Goal: Transaction & Acquisition: Purchase product/service

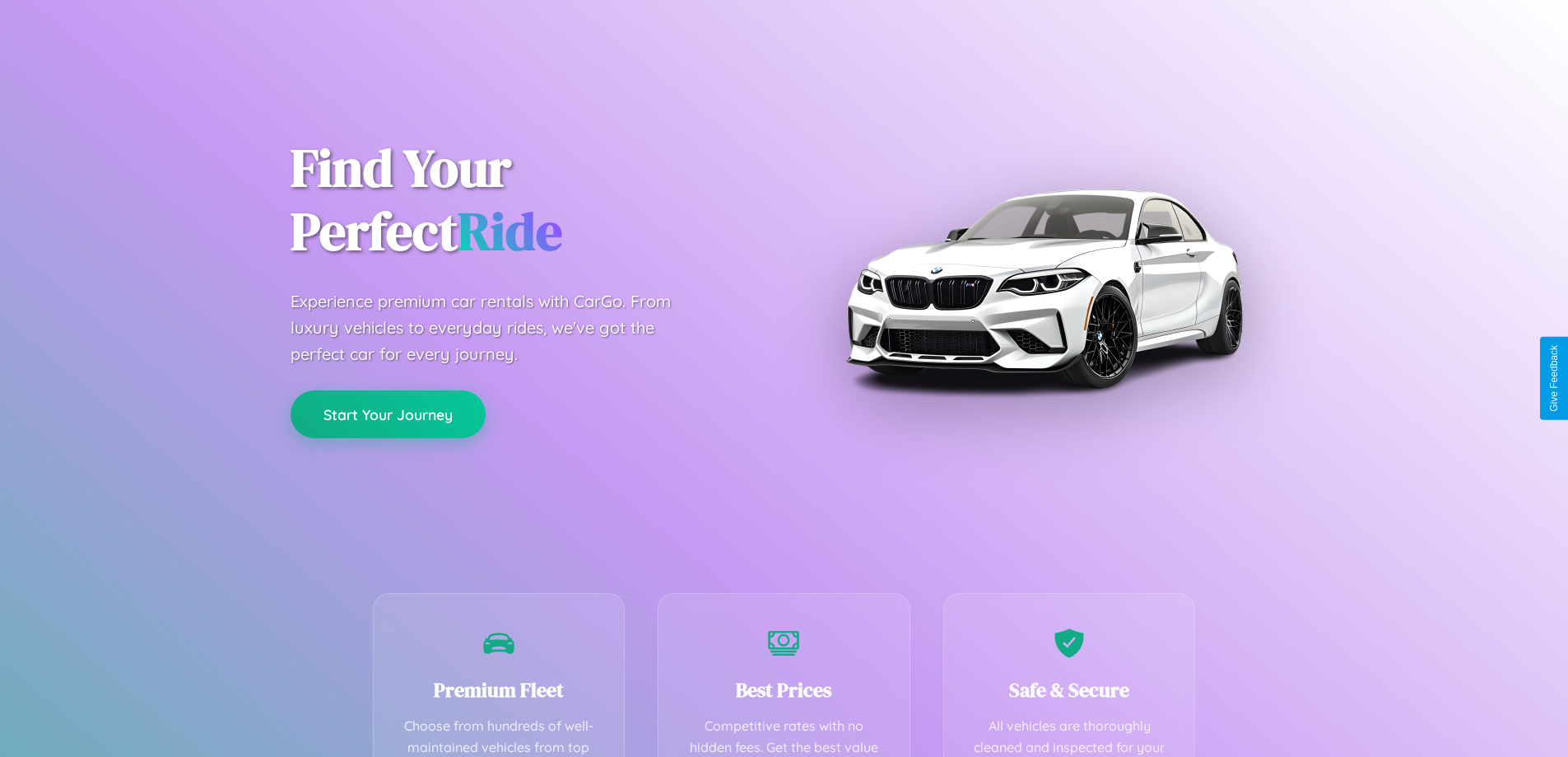
click at [388, 414] on button "Start Your Journey" at bounding box center [388, 414] width 195 height 48
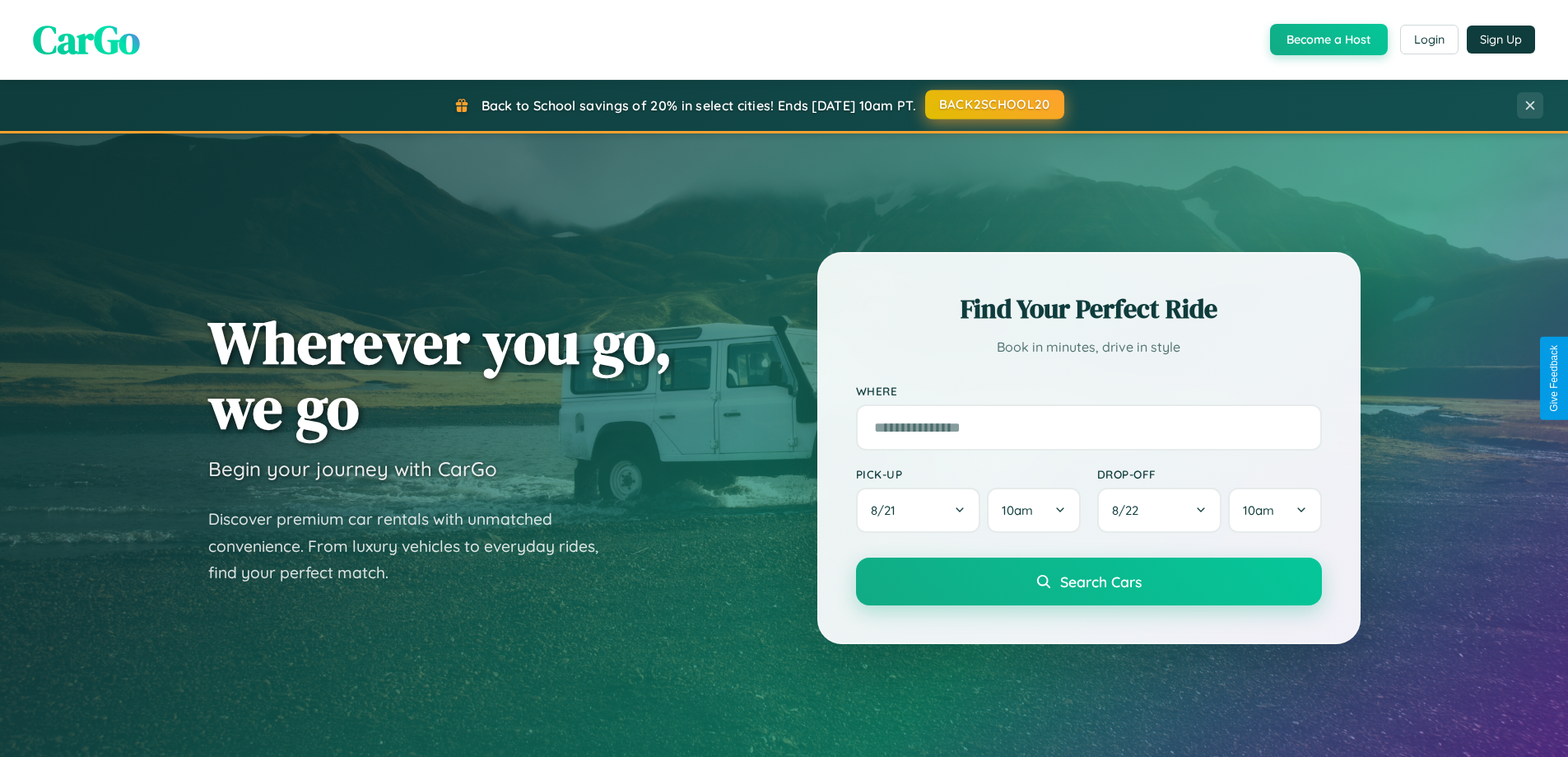
click at [993, 104] on button "BACK2SCHOOL20" at bounding box center [994, 104] width 139 height 29
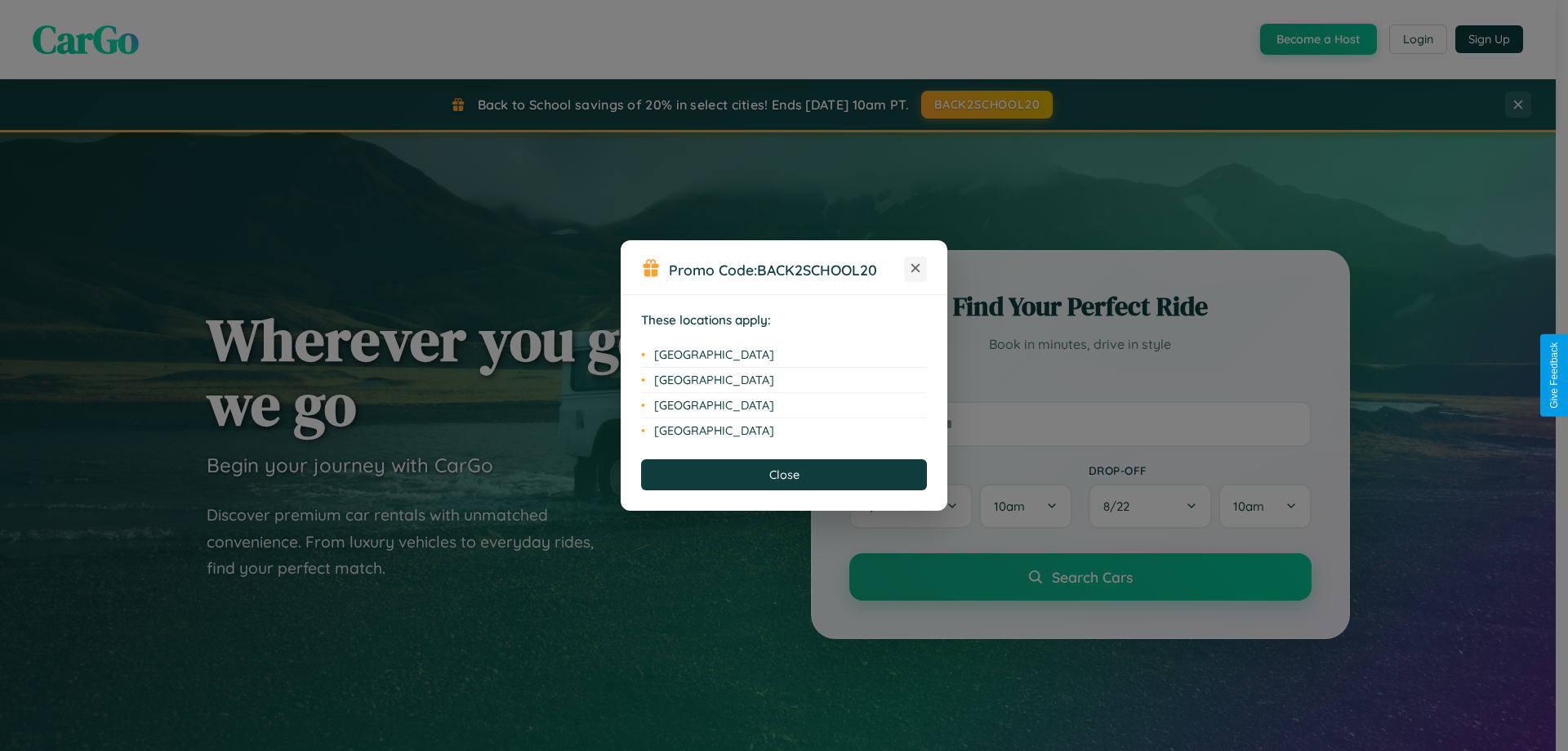
click at [915, 269] on icon at bounding box center [915, 268] width 9 height 9
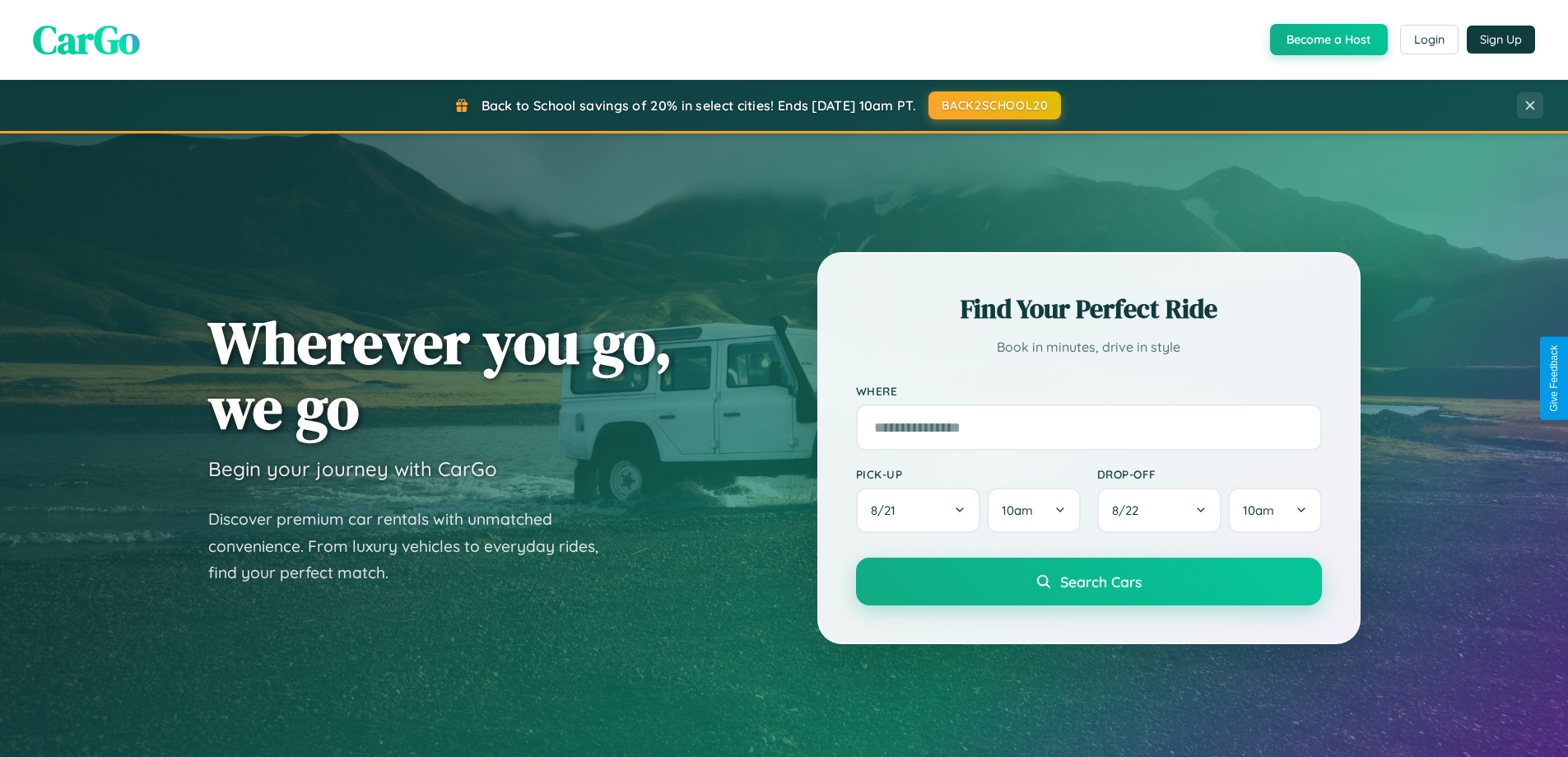
scroll to position [709, 0]
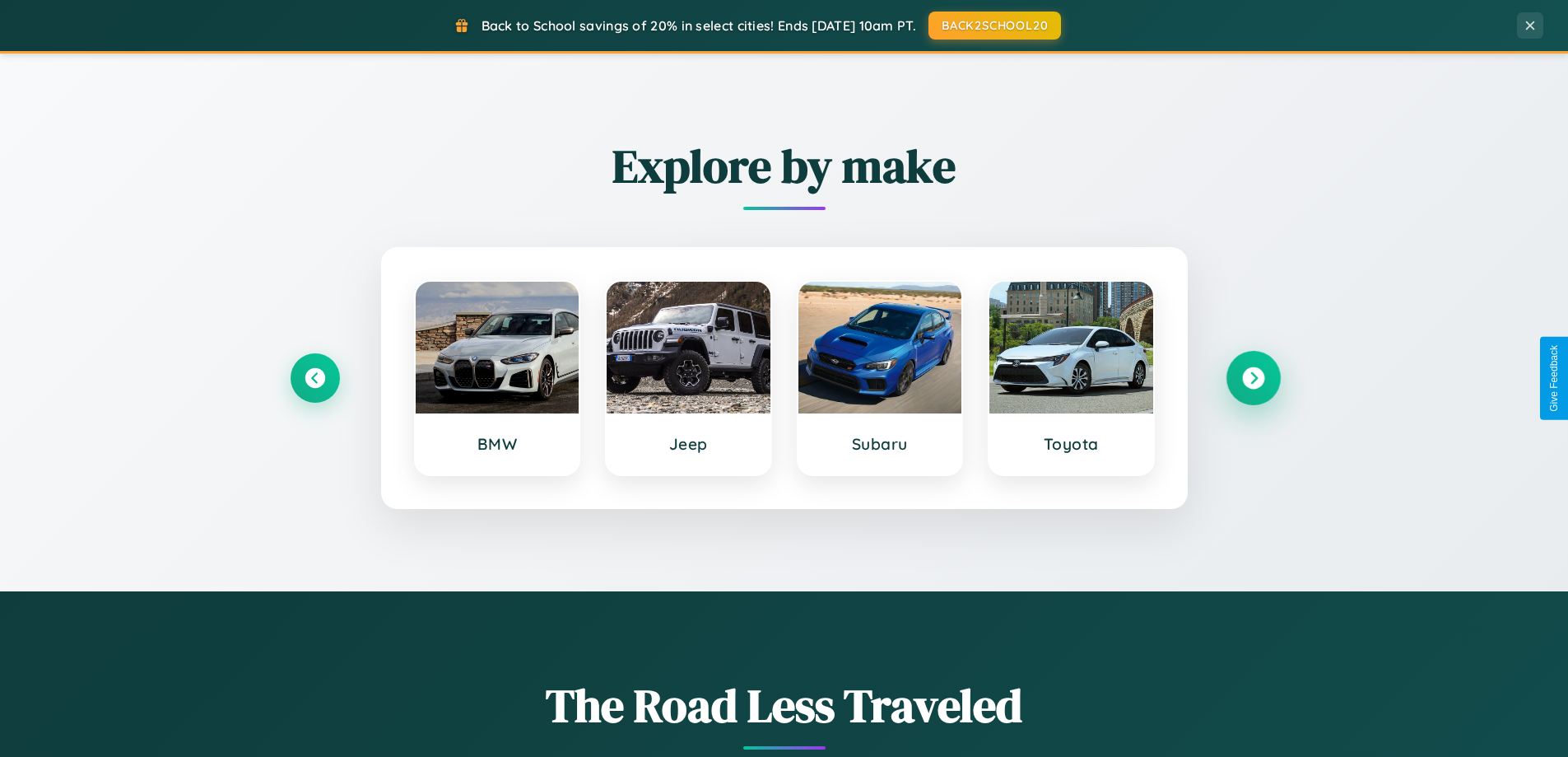
click at [1252, 378] on icon at bounding box center [1252, 378] width 22 height 22
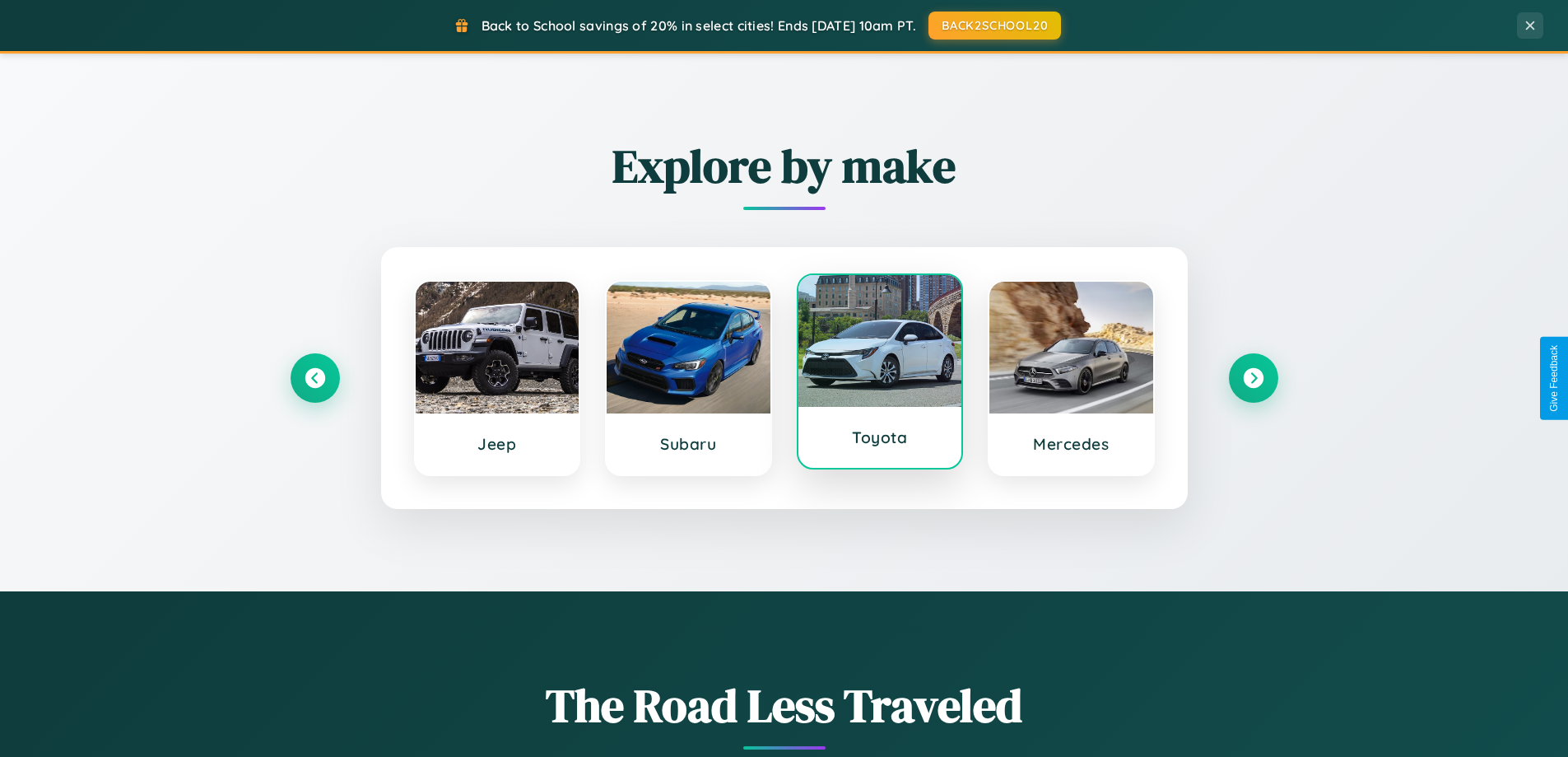
click at [879, 375] on div at bounding box center [880, 340] width 164 height 132
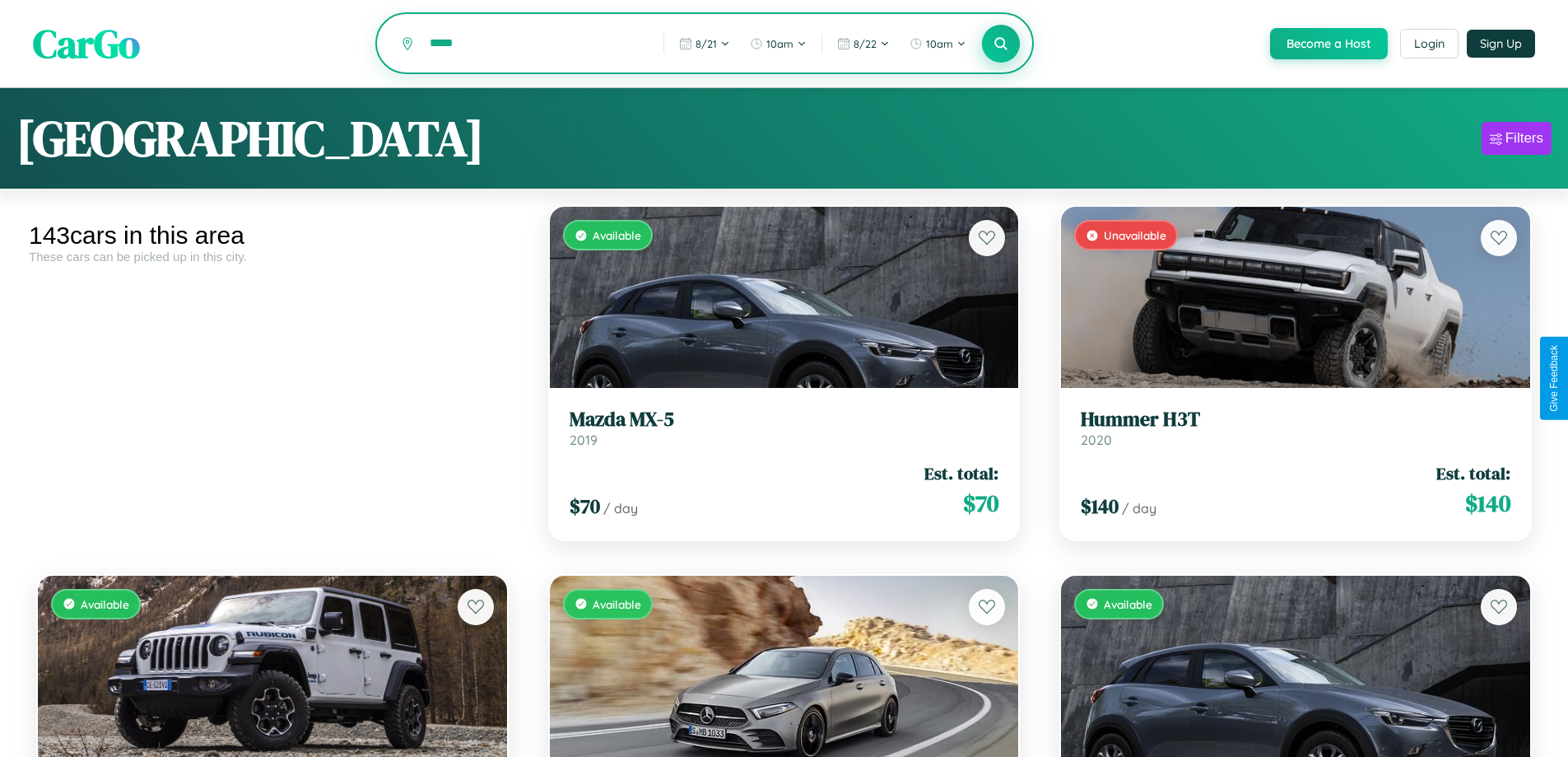
type input "*****"
click at [1000, 45] on icon at bounding box center [1001, 43] width 16 height 16
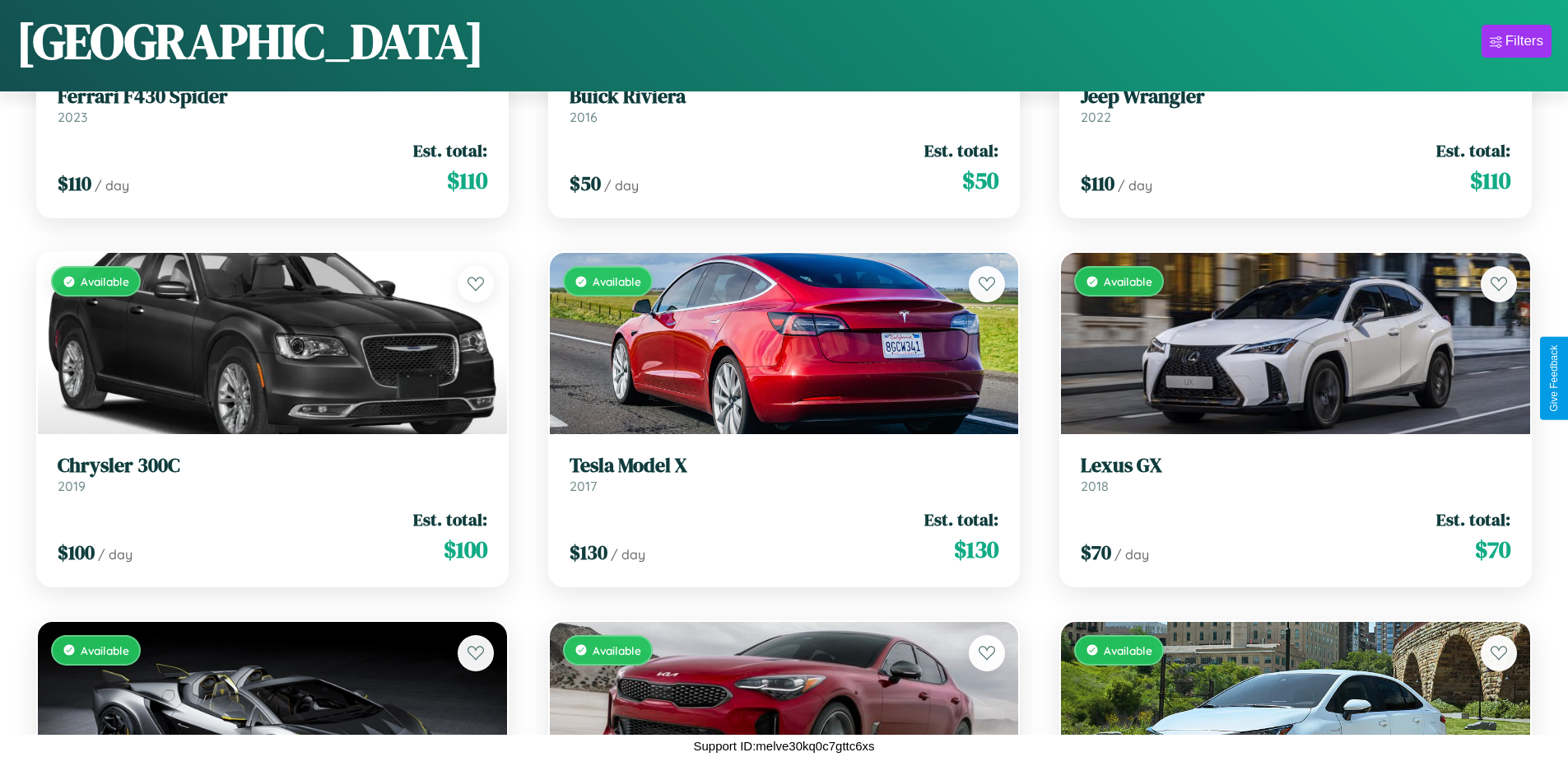
scroll to position [5024, 0]
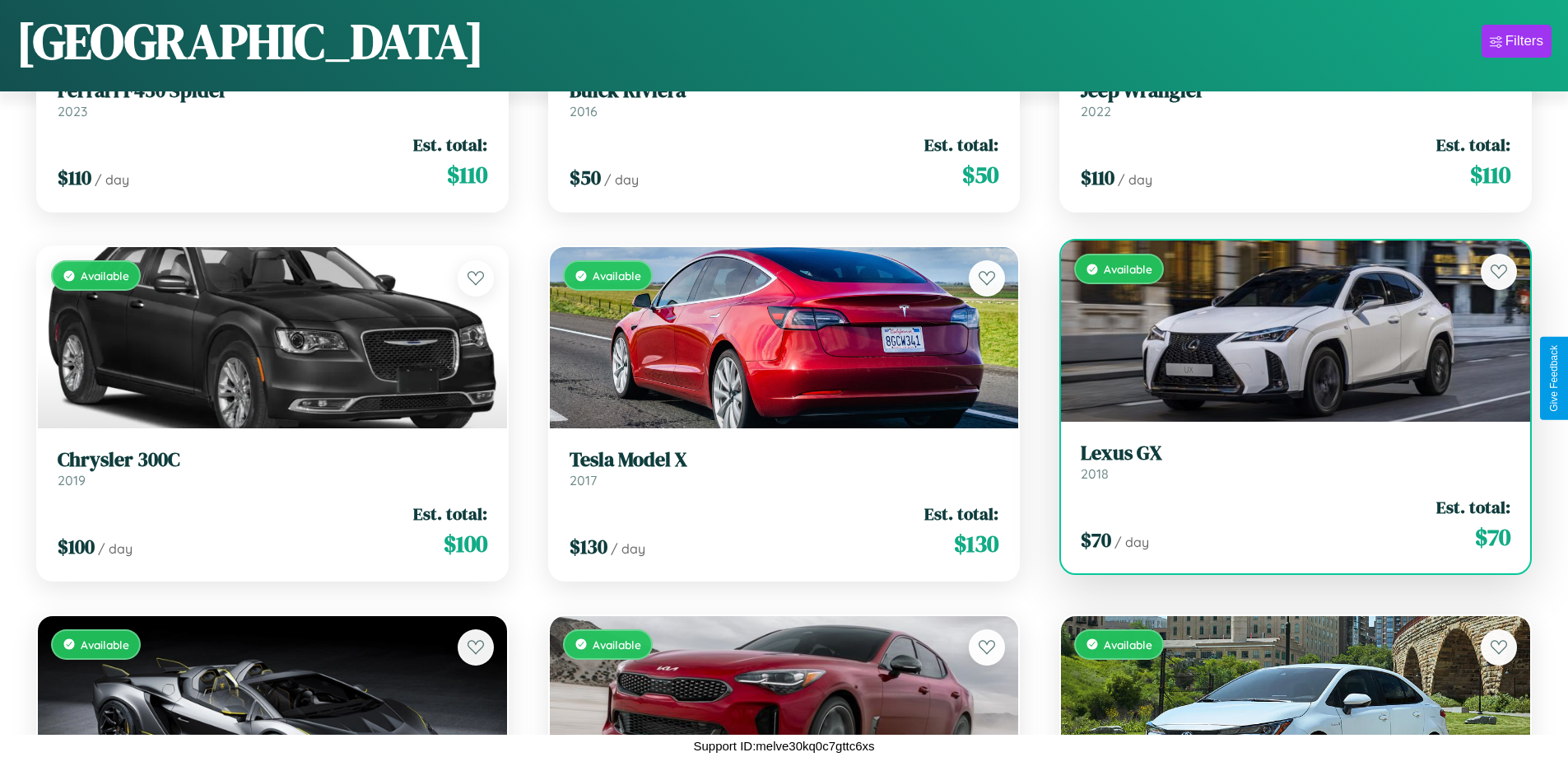
click at [1285, 468] on link "Lexus GX 2018" at bounding box center [1295, 461] width 429 height 40
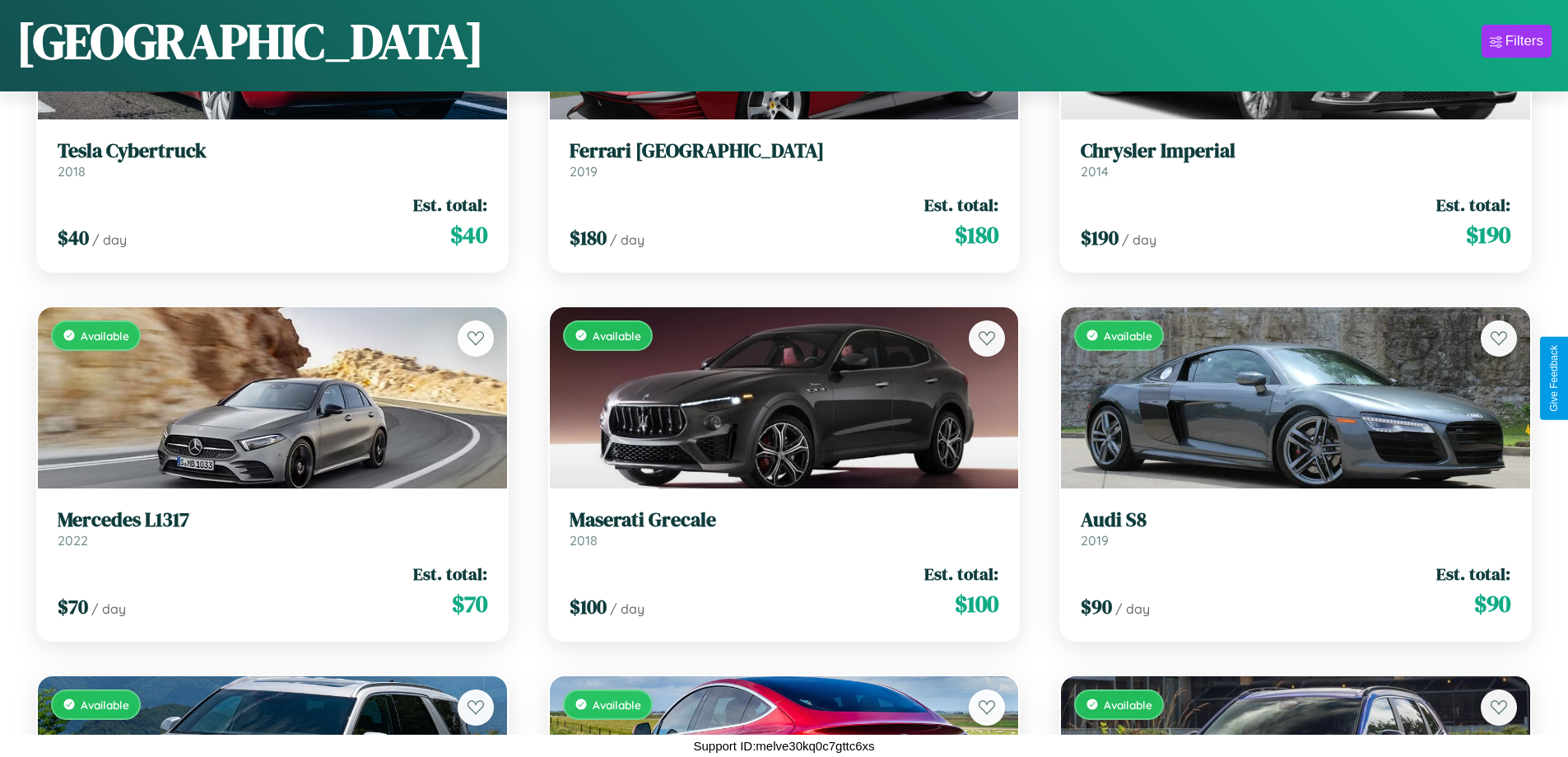
scroll to position [9079, 0]
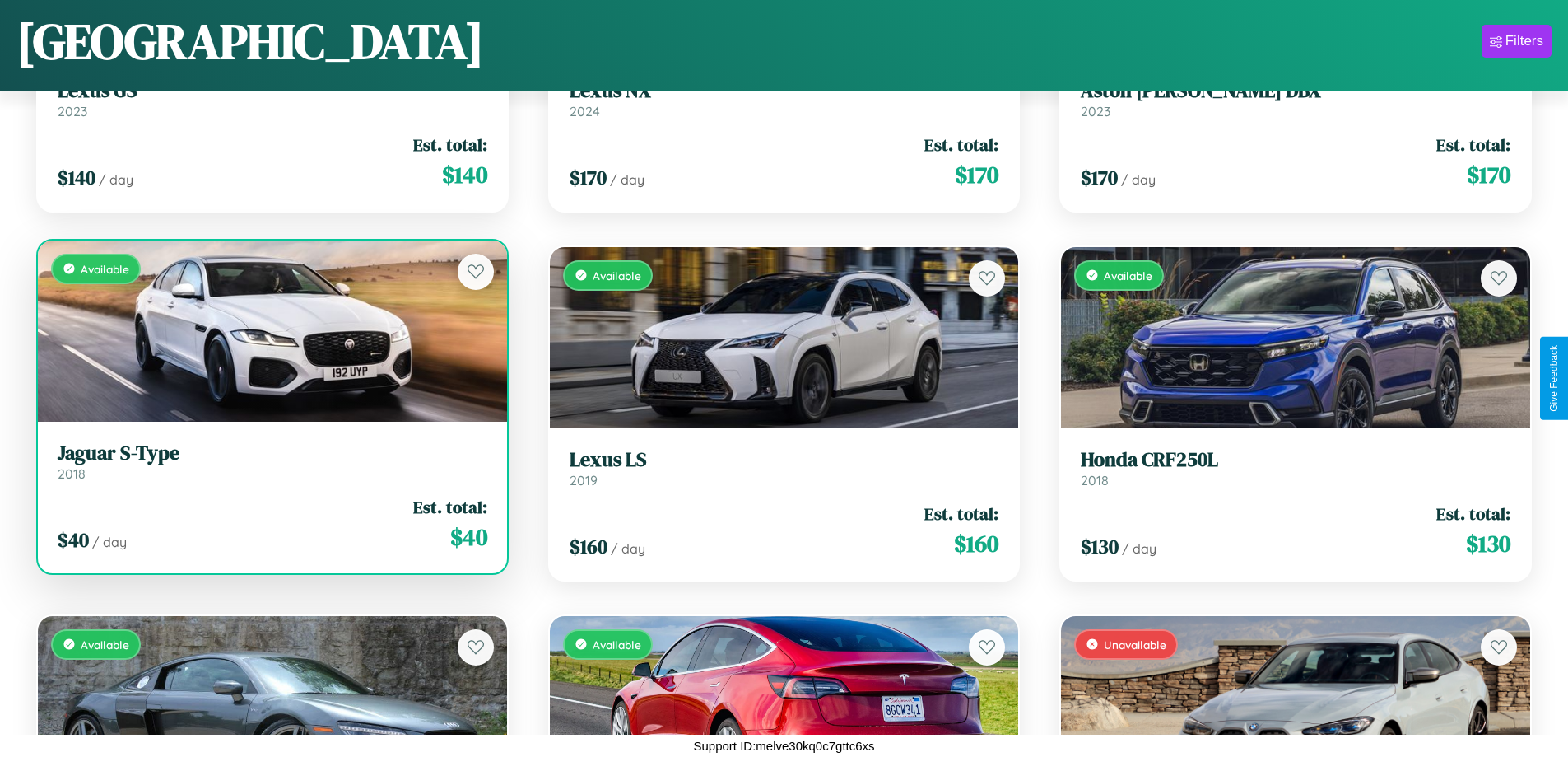
click at [270, 462] on h3 "Jaguar S-Type" at bounding box center [272, 453] width 429 height 24
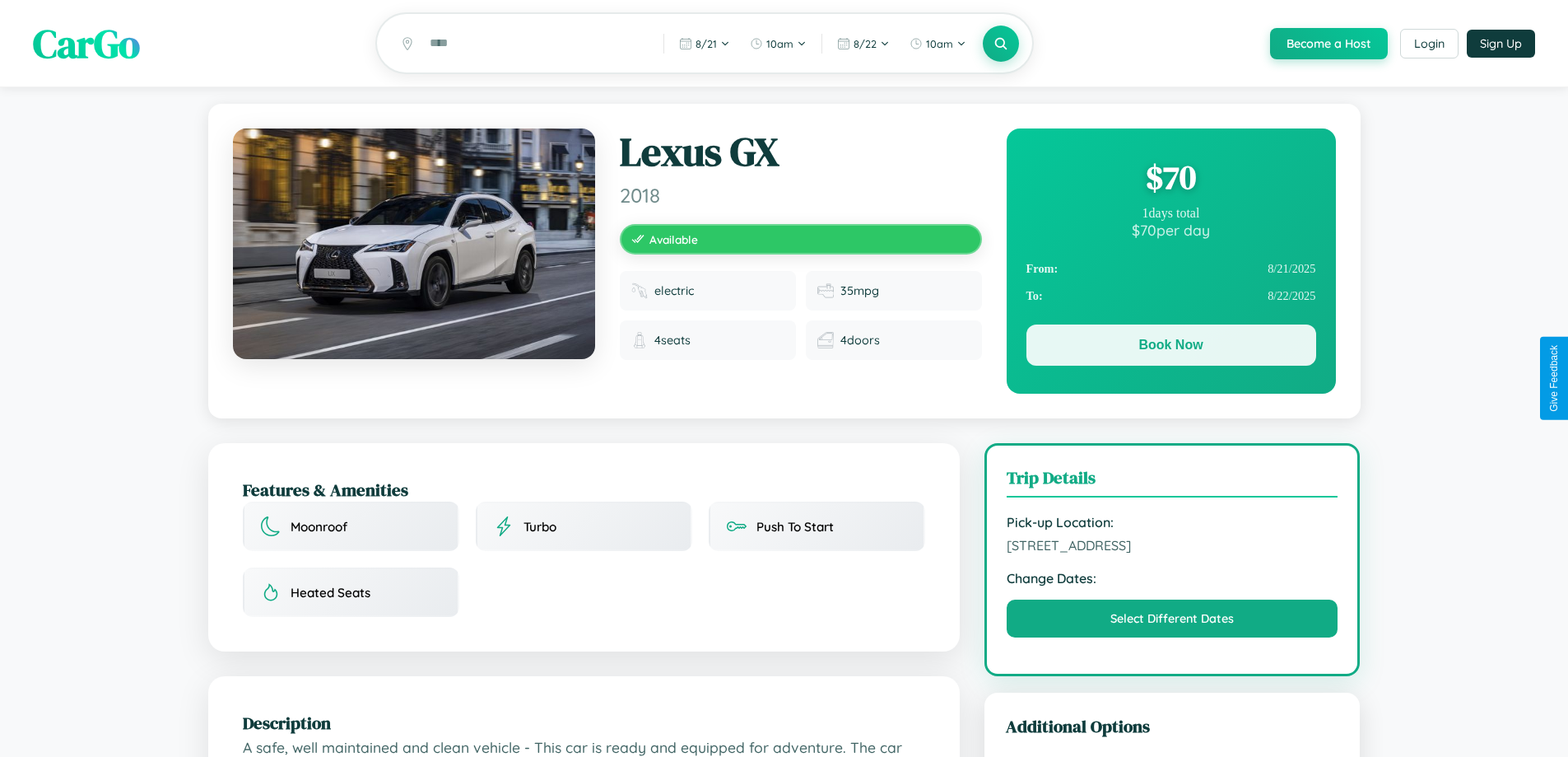
click at [1171, 348] on button "Book Now" at bounding box center [1171, 345] width 289 height 41
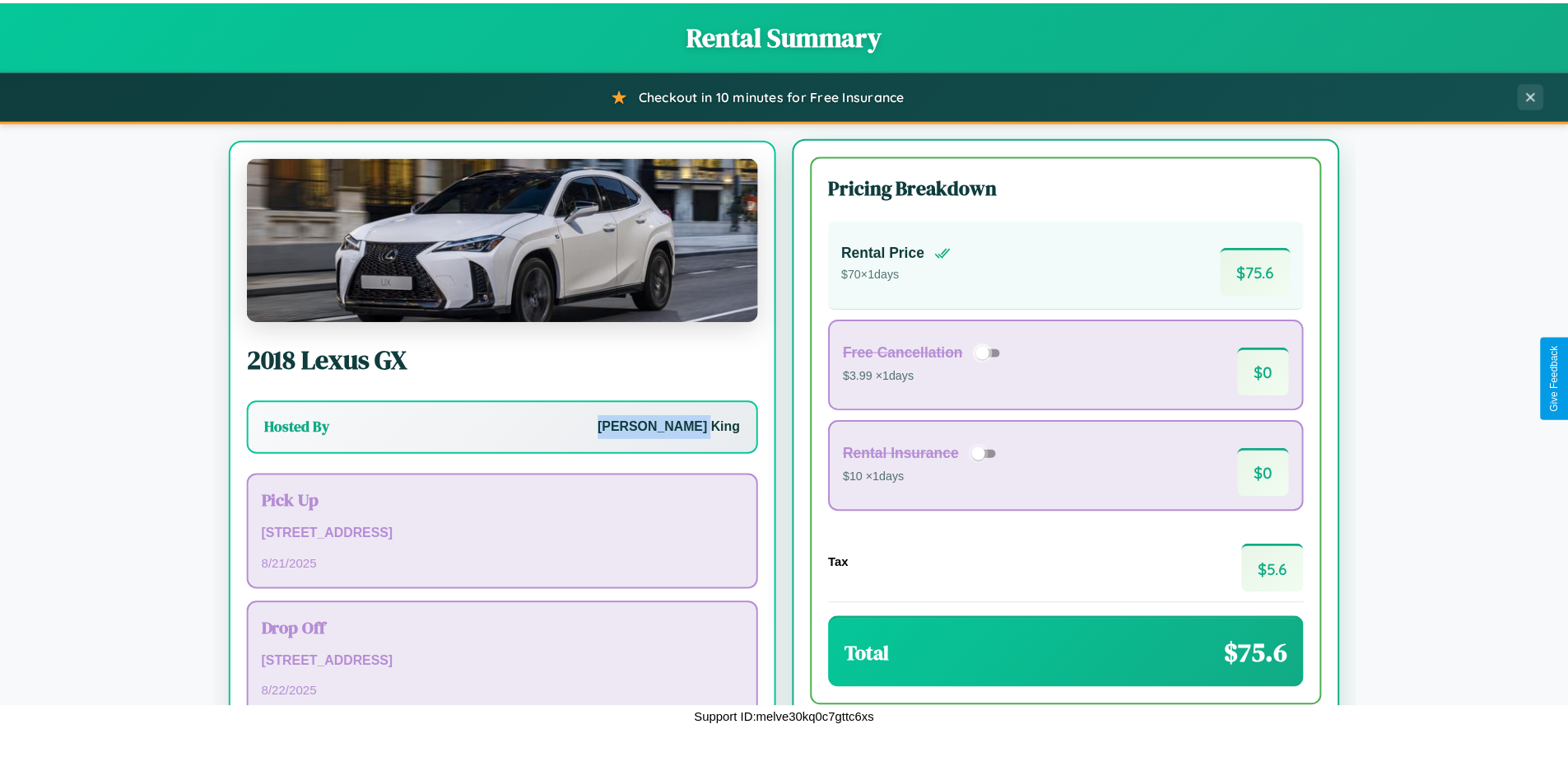
scroll to position [77, 0]
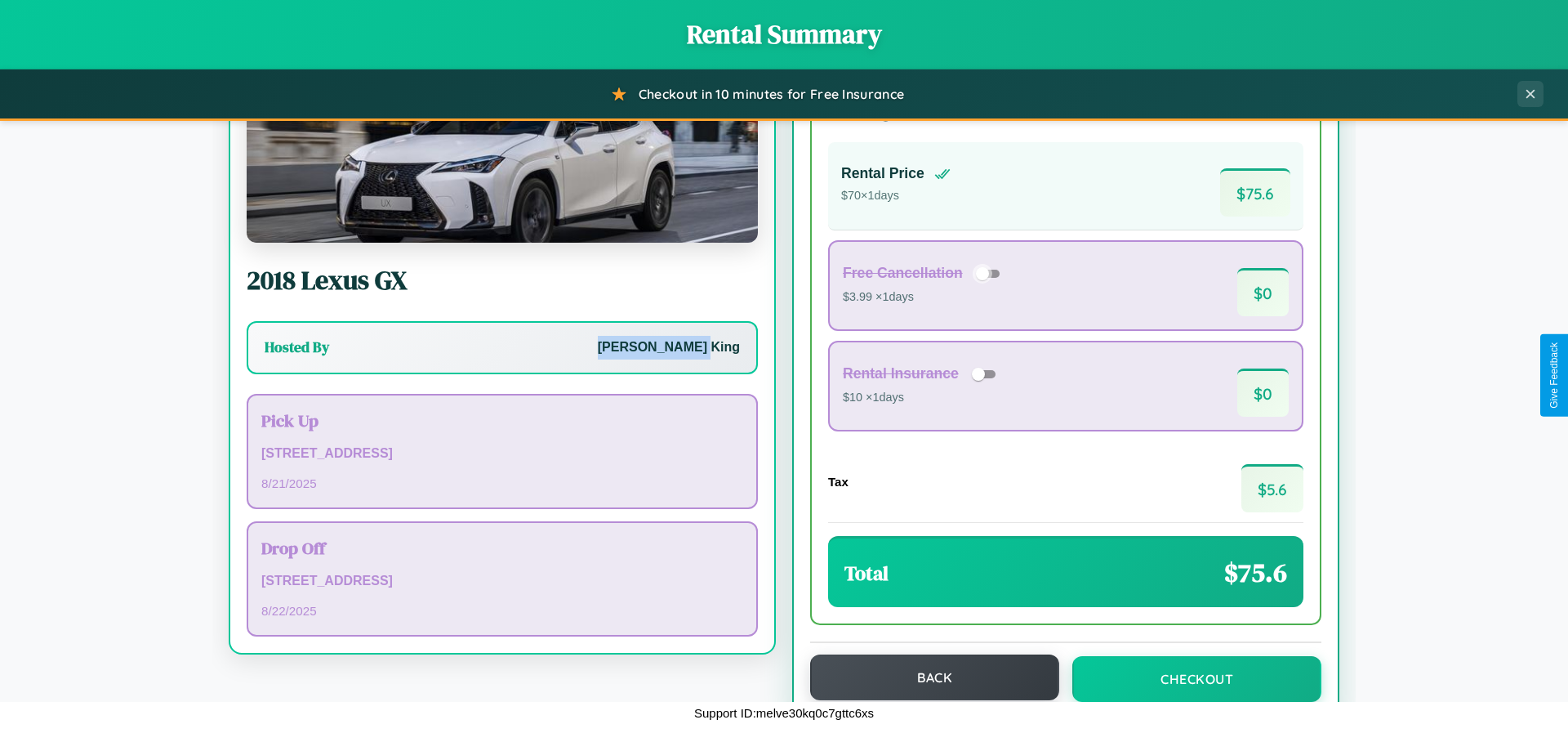
click at [927, 678] on button "Back" at bounding box center [934, 677] width 249 height 45
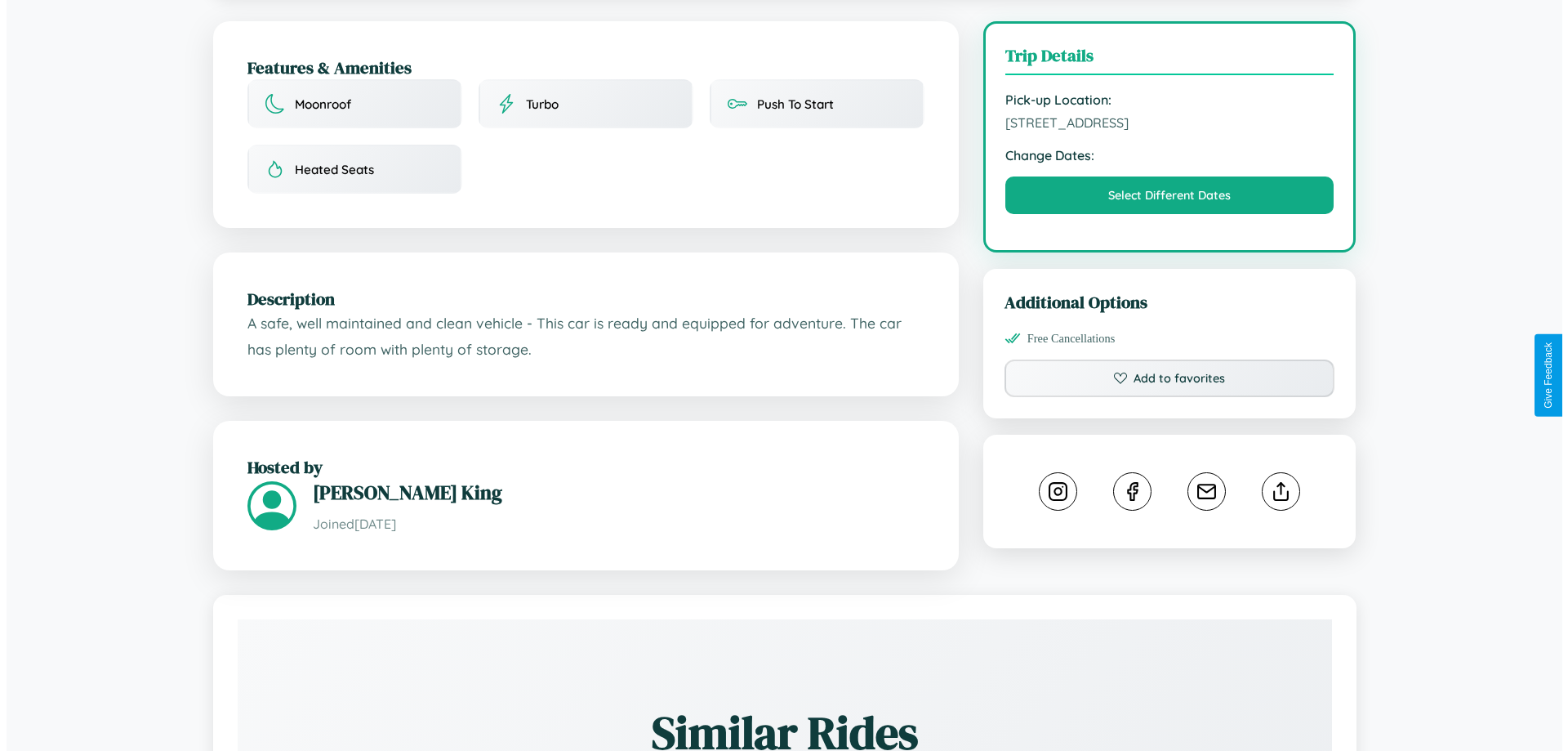
scroll to position [424, 0]
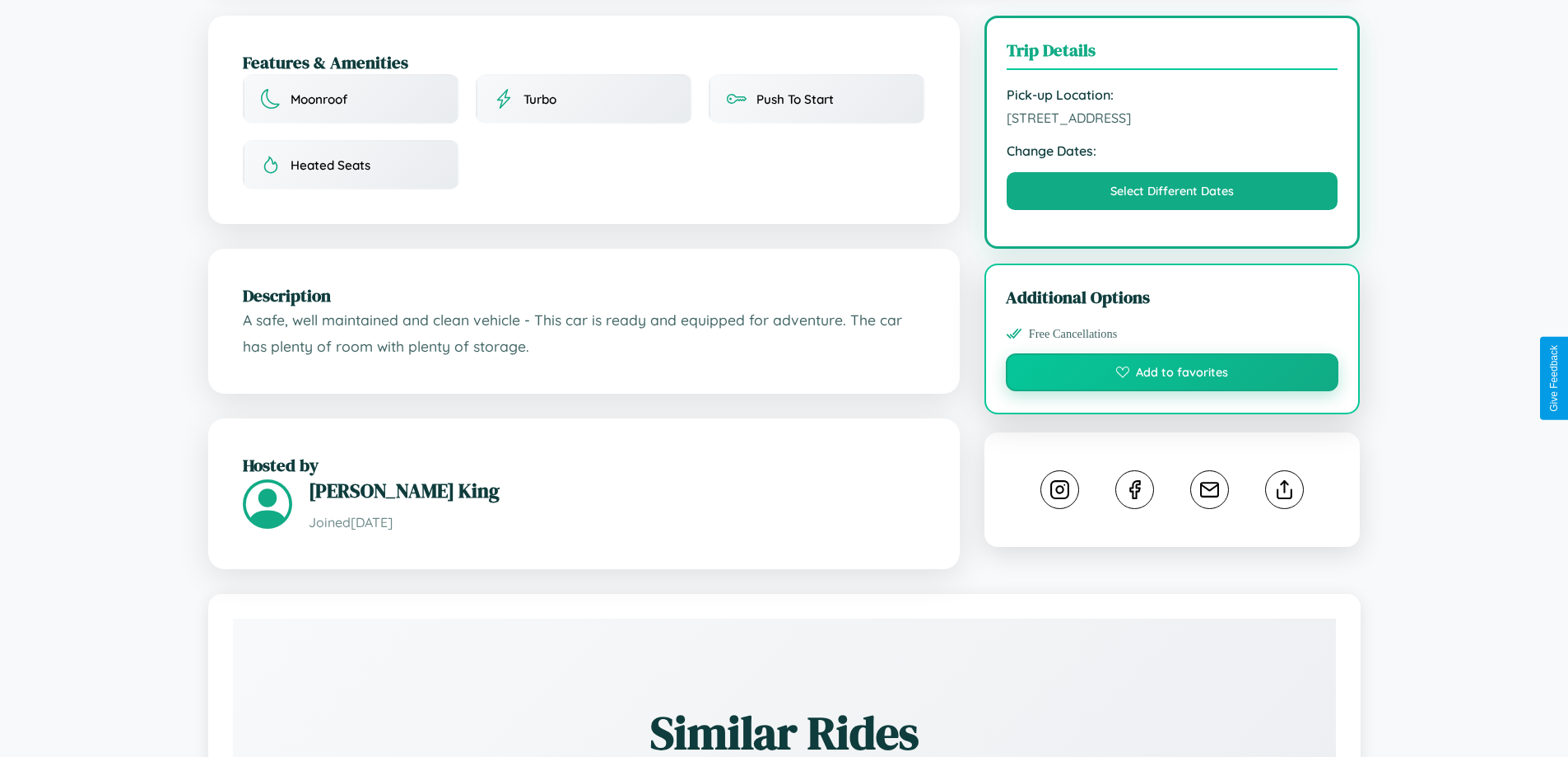
click at [1172, 375] on button "Add to favorites" at bounding box center [1173, 372] width 333 height 38
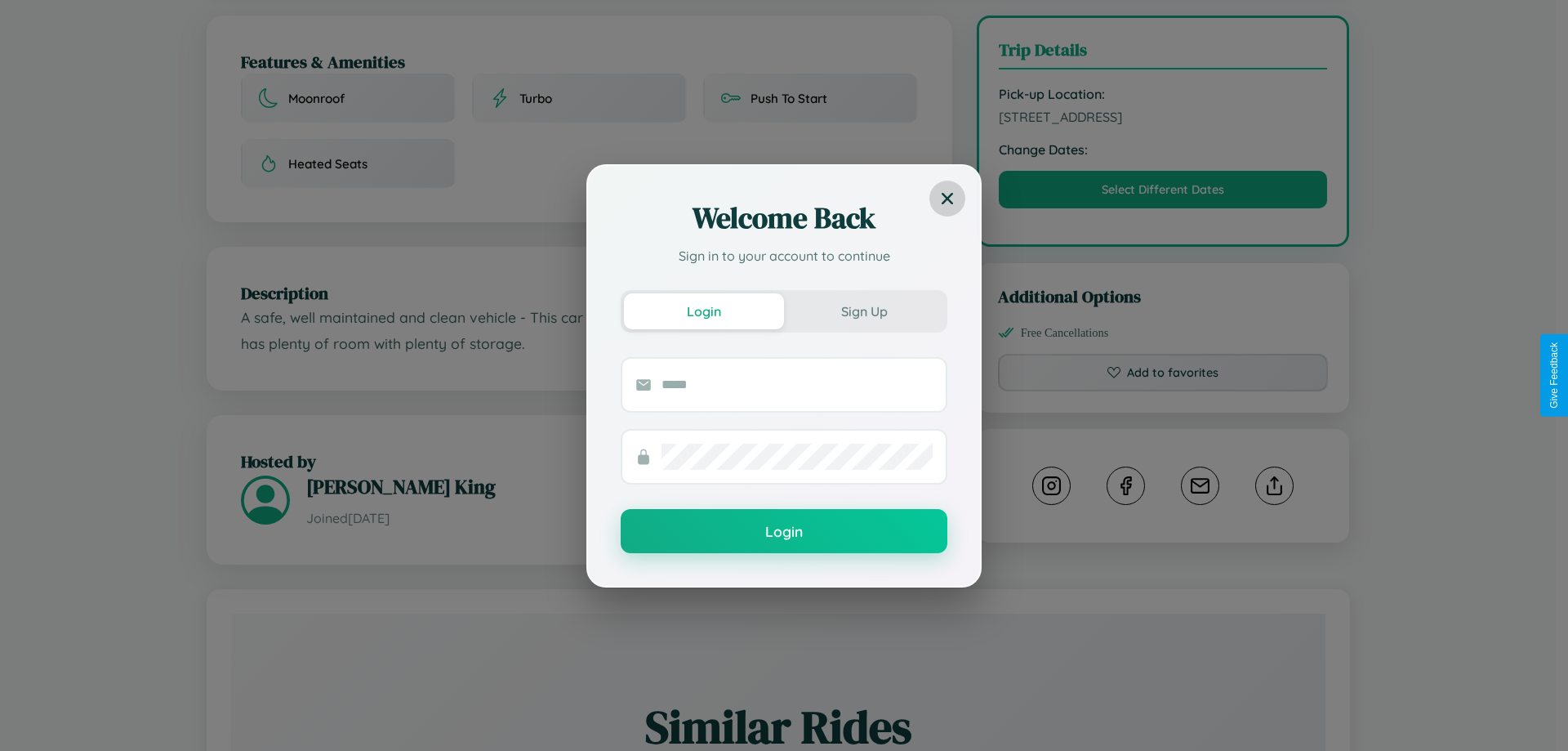
click at [947, 198] on icon at bounding box center [947, 198] width 12 height 12
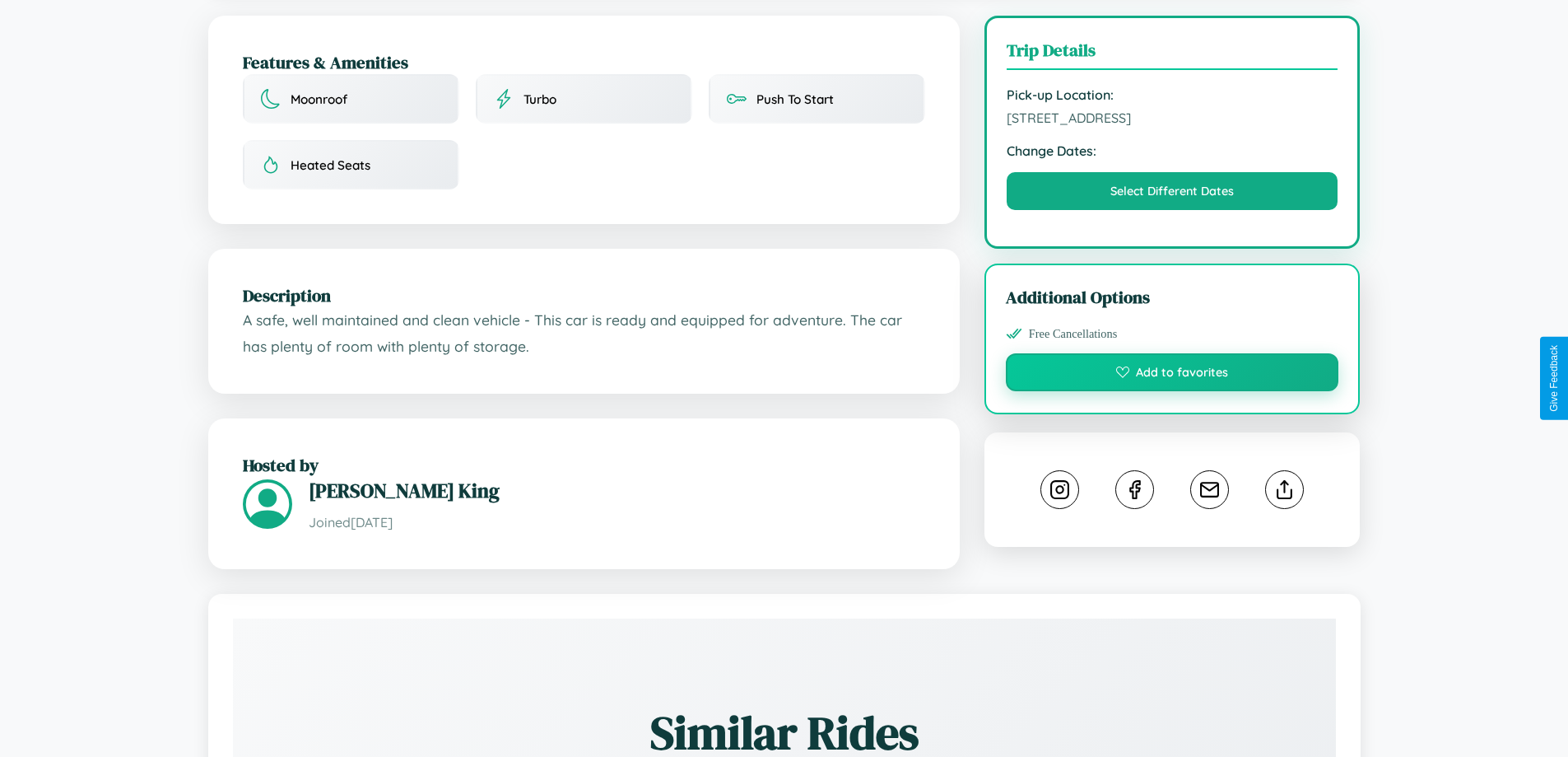
click at [1172, 375] on button "Add to favorites" at bounding box center [1173, 372] width 333 height 38
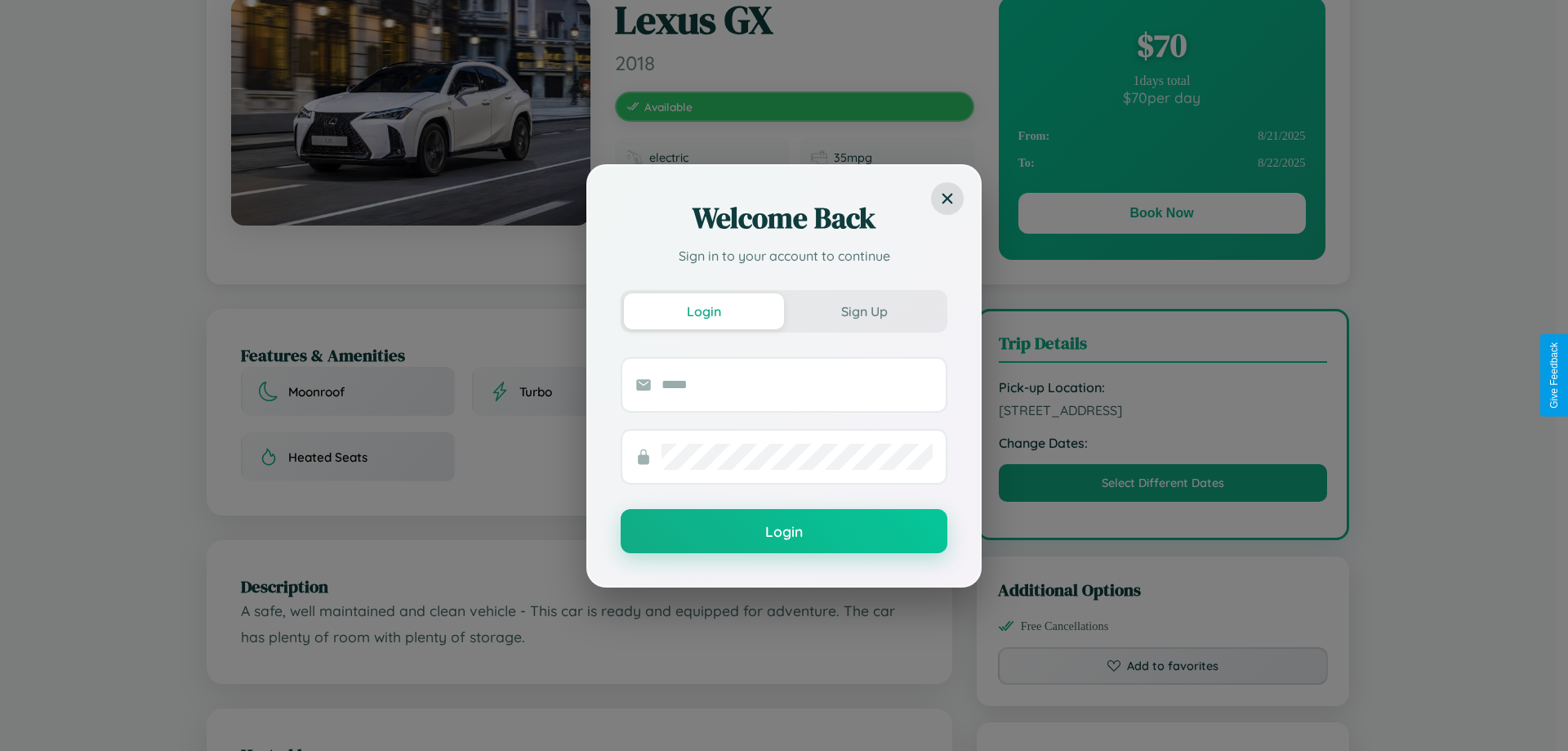
scroll to position [0, 0]
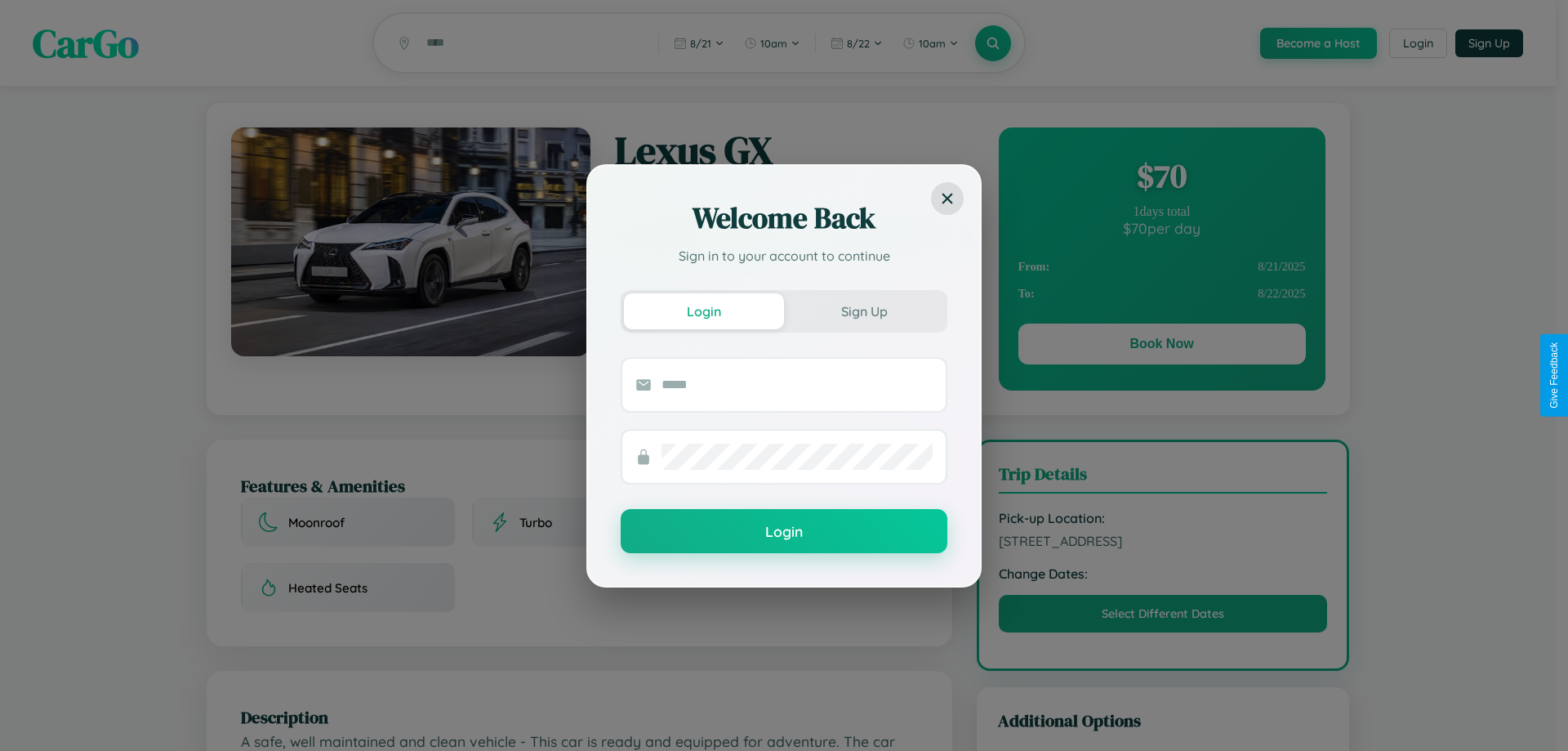
click at [1161, 178] on div "Welcome Back Sign in to your account to continue Login Sign Up Login" at bounding box center [784, 375] width 1568 height 751
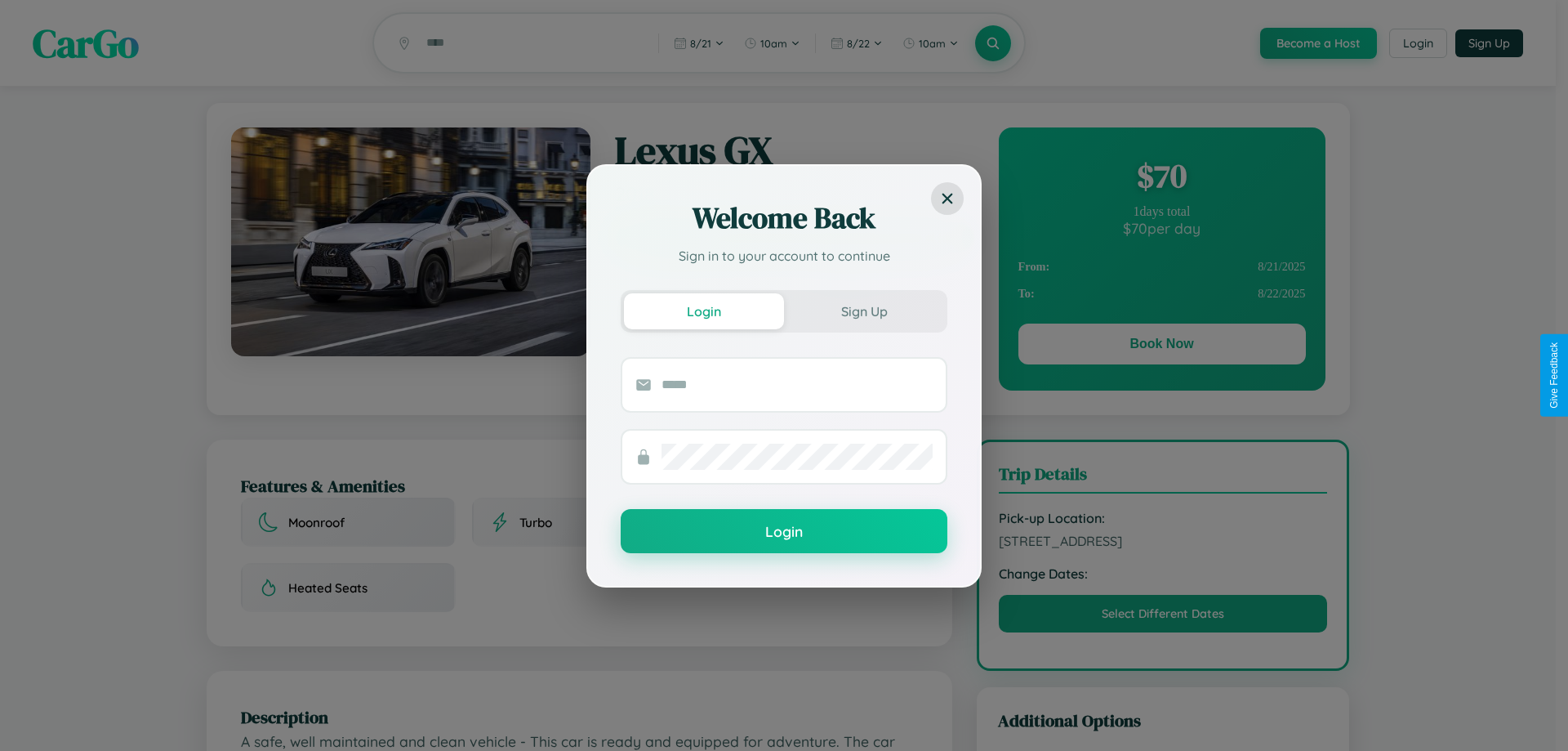
click at [1161, 178] on div "Welcome Back Sign in to your account to continue Login Sign Up Login" at bounding box center [784, 375] width 1568 height 751
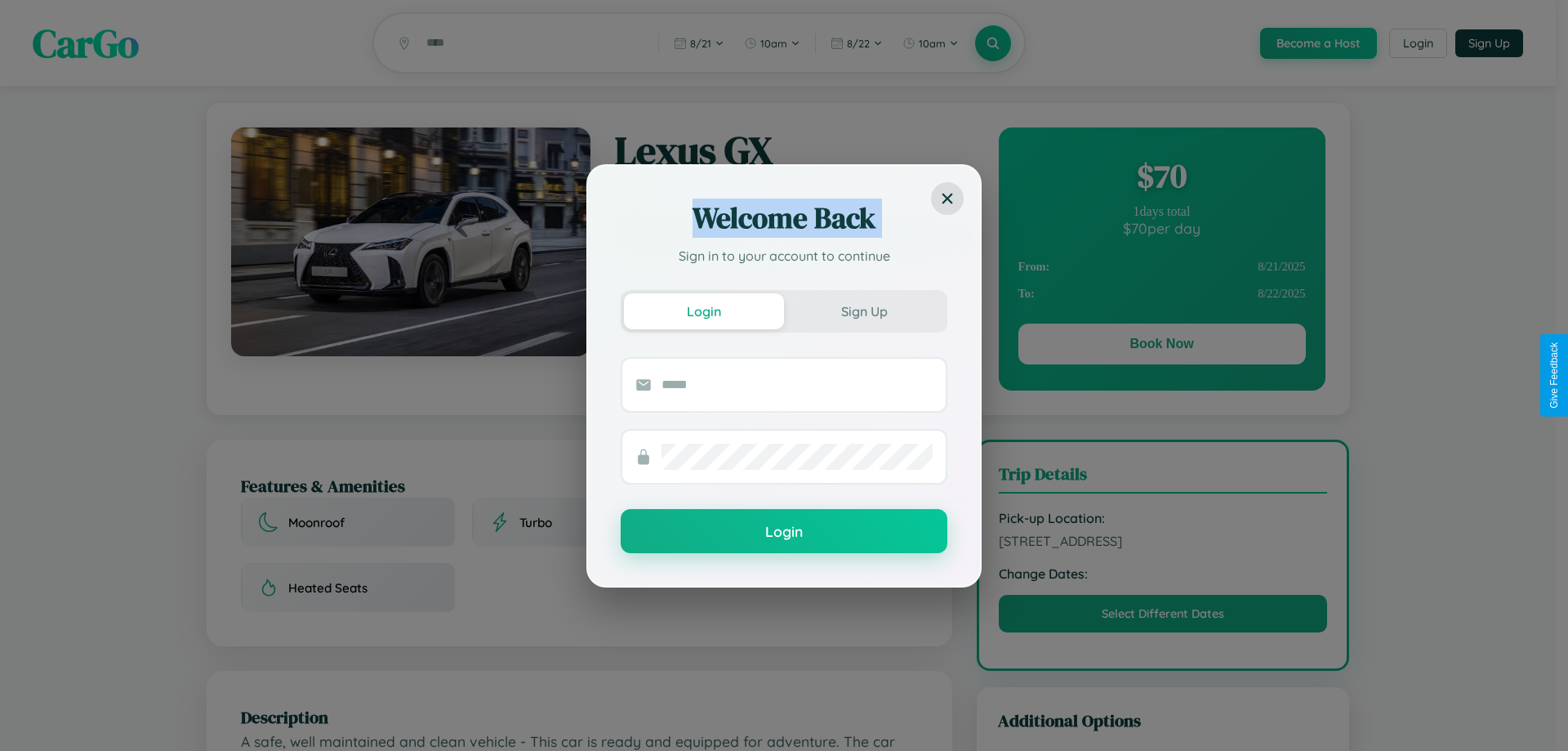
click at [1161, 178] on div "Welcome Back Sign in to your account to continue Login Sign Up Login" at bounding box center [784, 375] width 1568 height 751
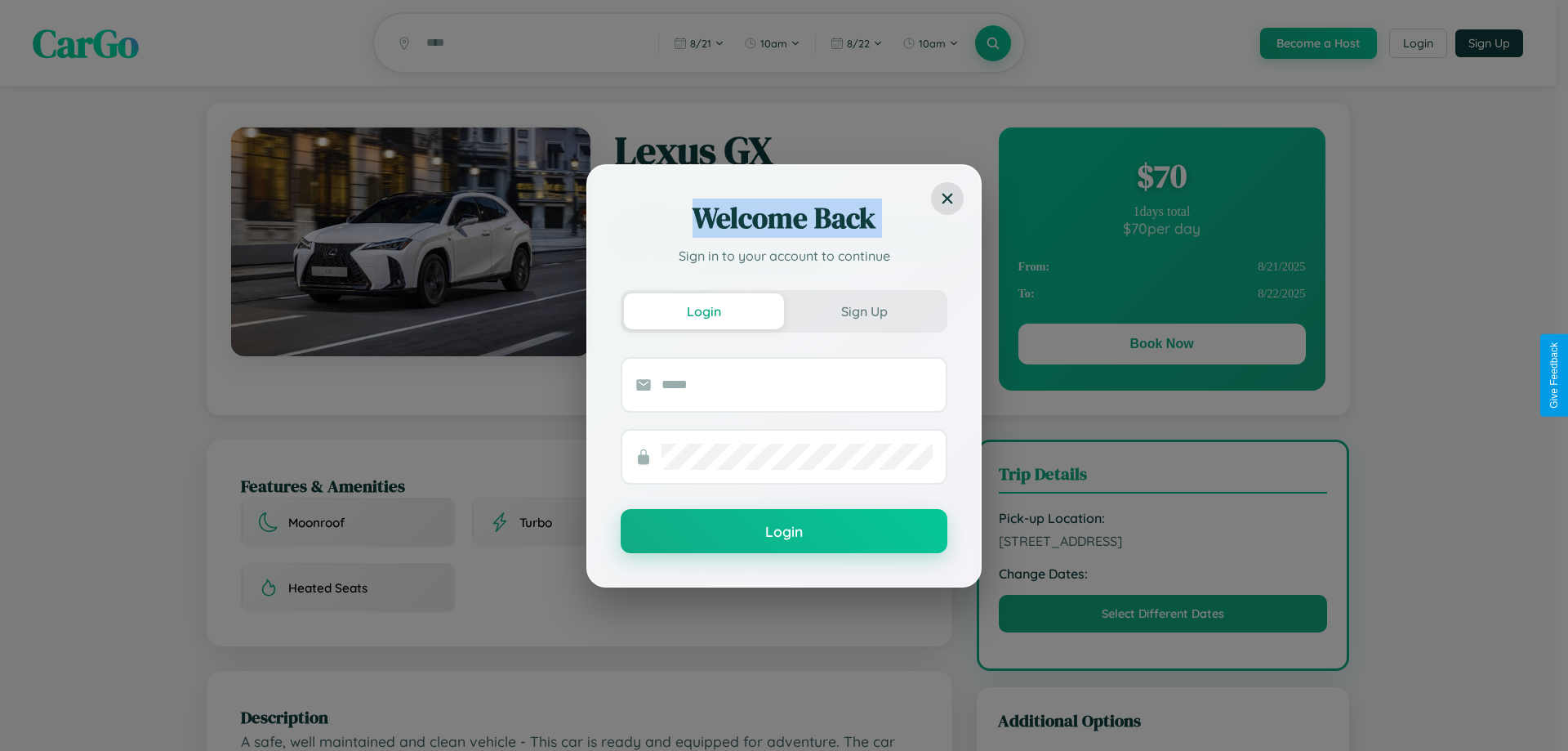
click at [1161, 178] on div "Welcome Back Sign in to your account to continue Login Sign Up Login" at bounding box center [784, 375] width 1568 height 751
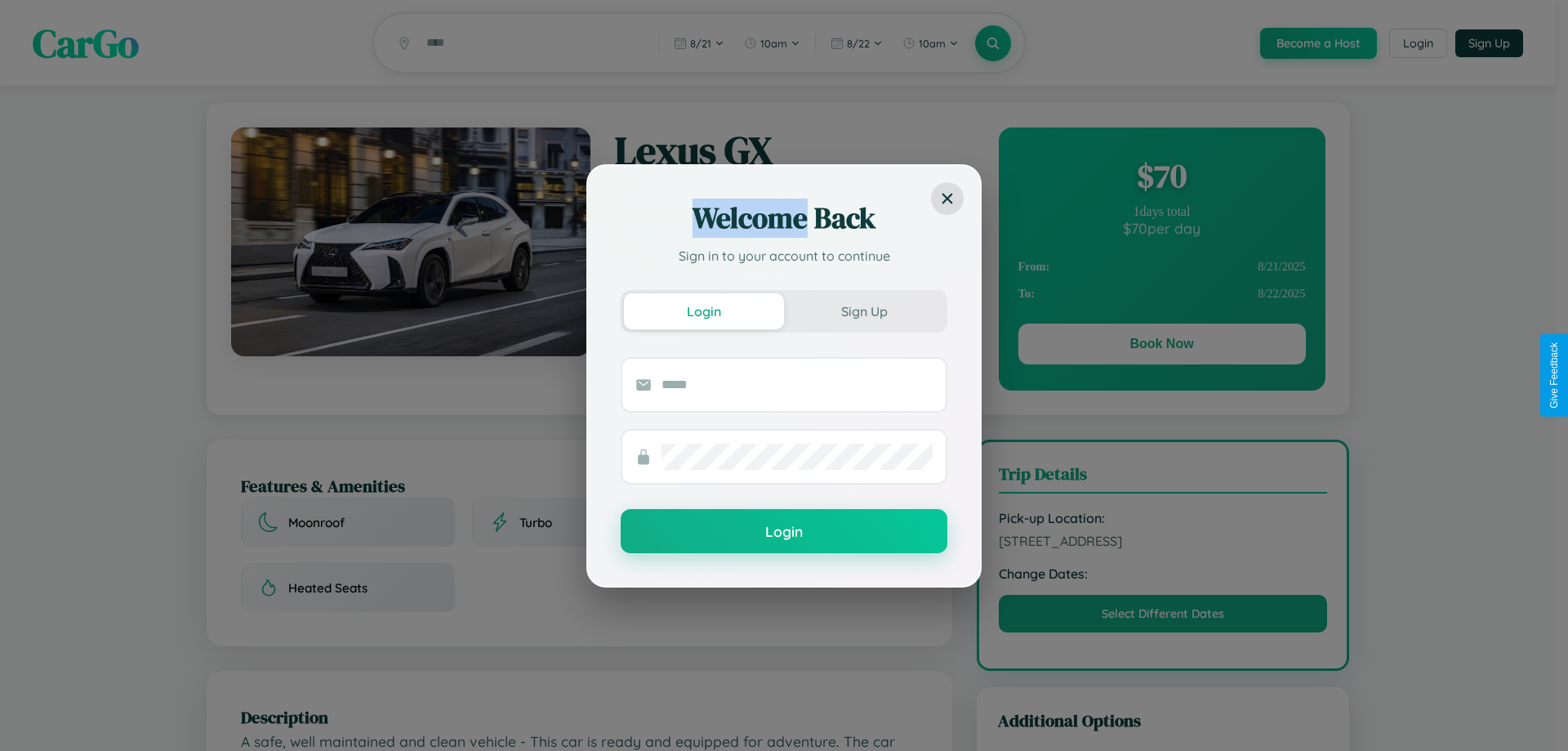
click at [1161, 178] on div "Welcome Back Sign in to your account to continue Login Sign Up Login" at bounding box center [784, 375] width 1568 height 751
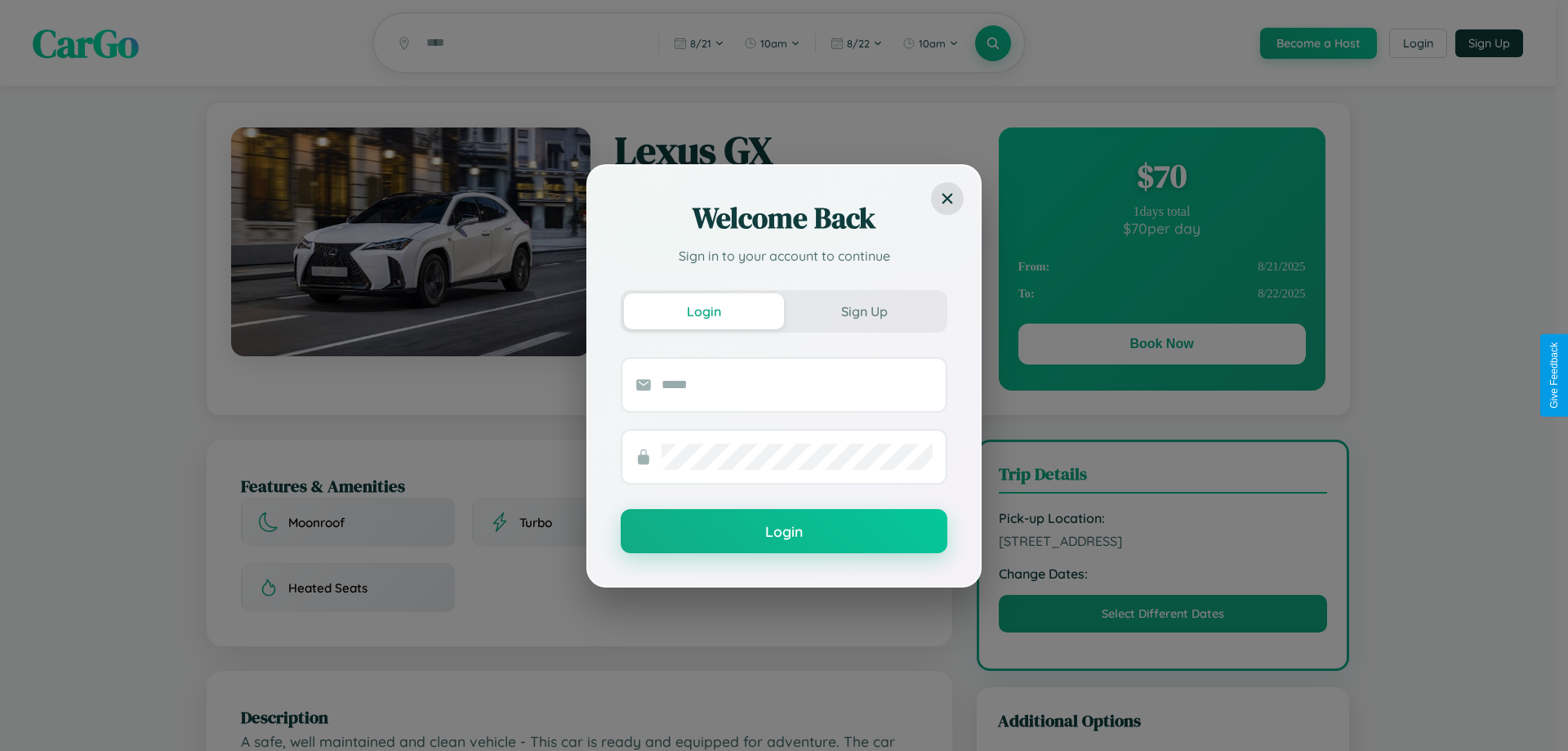
click at [1161, 346] on div "Welcome Back Sign in to your account to continue Login Sign Up Login" at bounding box center [784, 375] width 1568 height 751
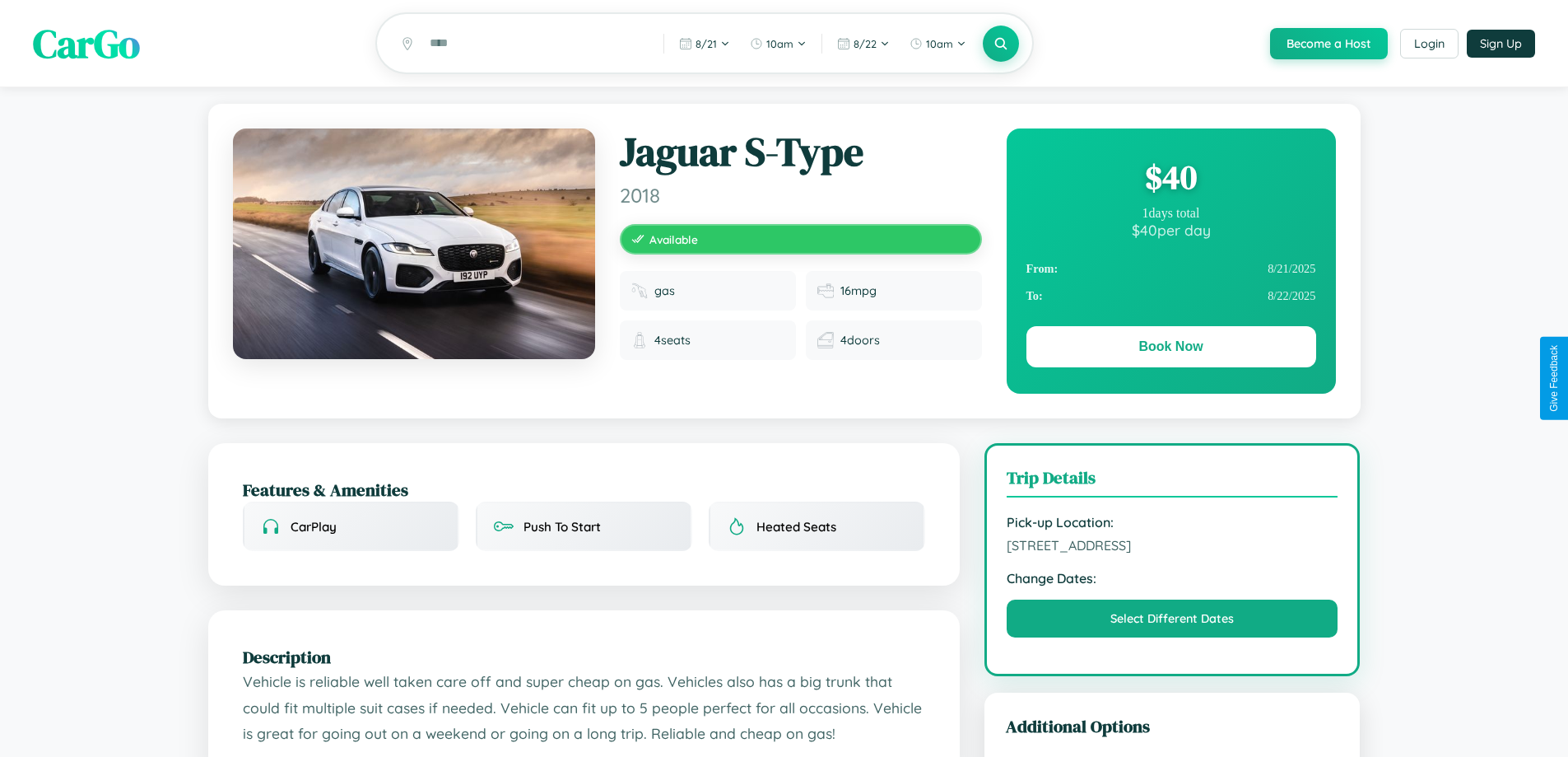
click at [1171, 179] on div "$ 40" at bounding box center [1171, 177] width 289 height 45
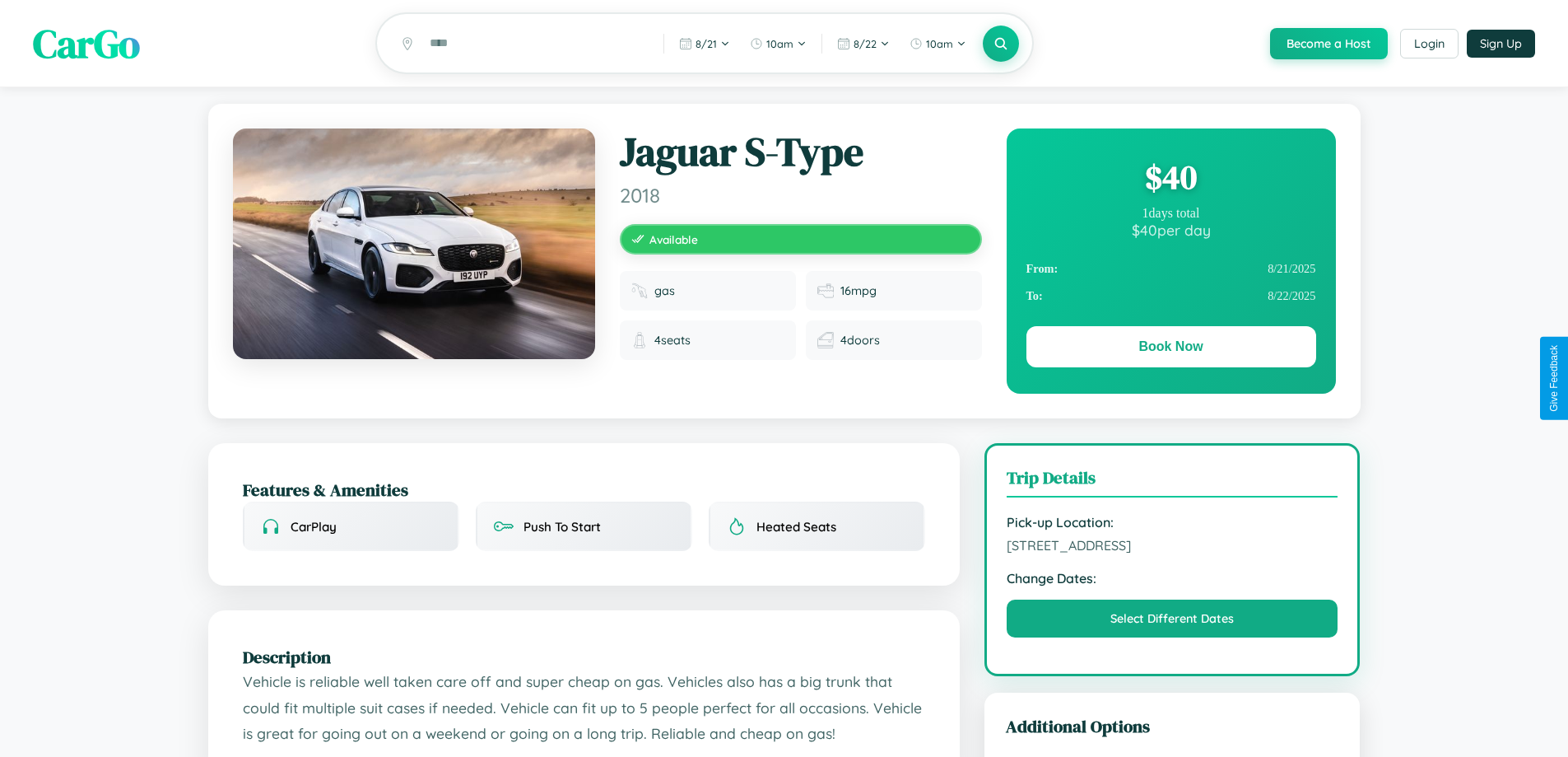
click at [1171, 179] on div "$ 40" at bounding box center [1171, 177] width 289 height 45
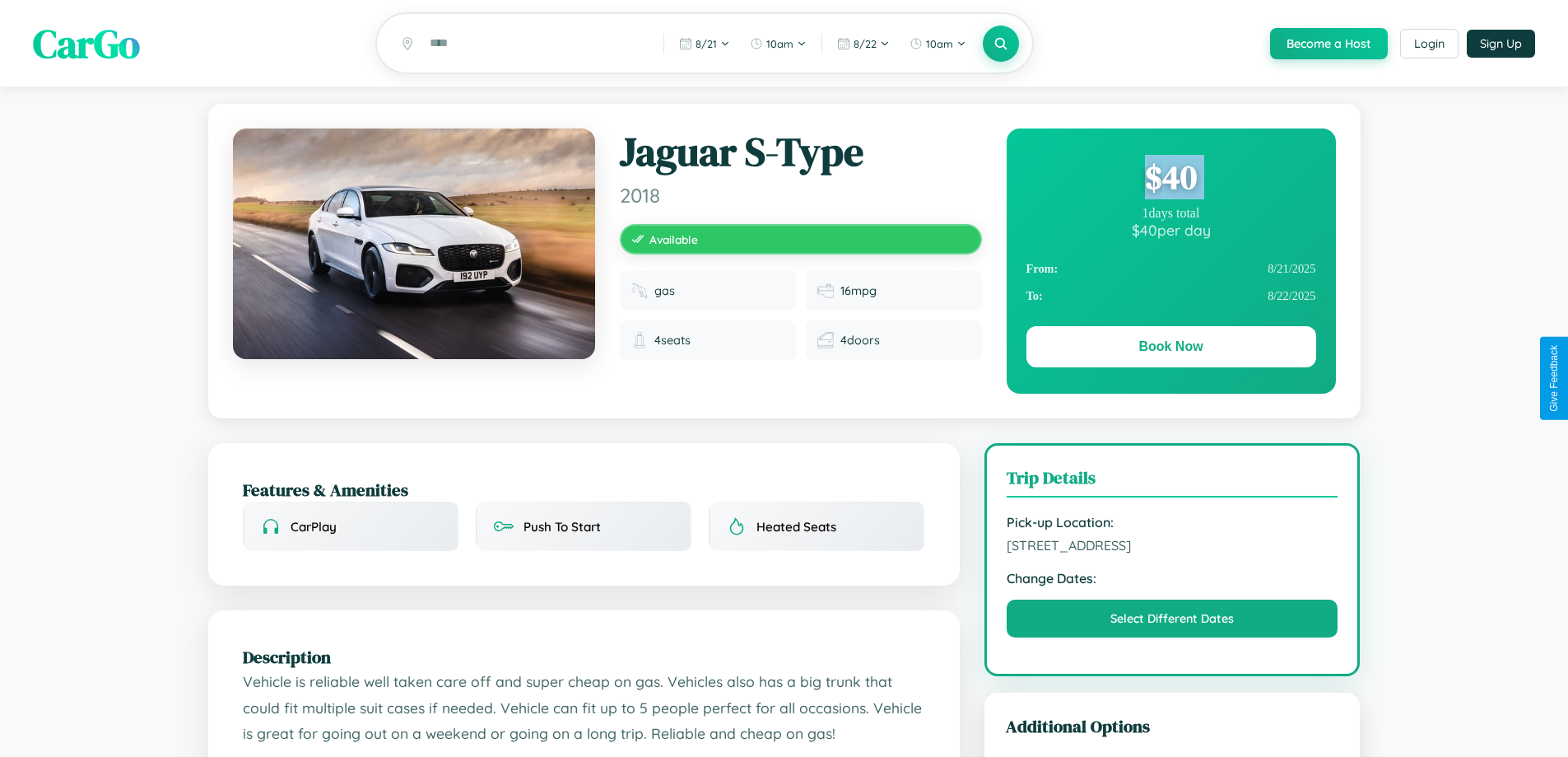
click at [1171, 179] on div "$ 40" at bounding box center [1171, 177] width 289 height 45
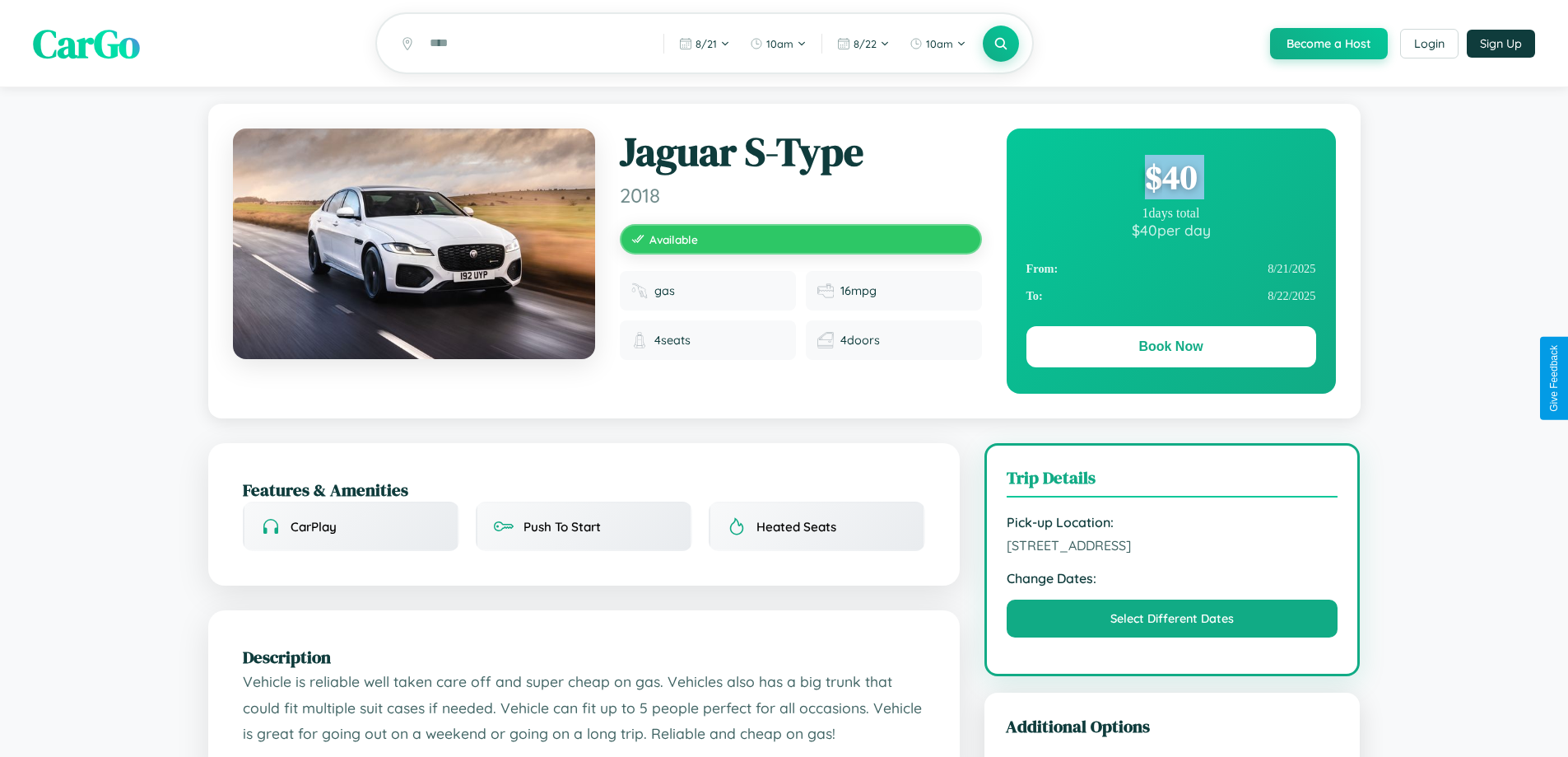
click at [1171, 179] on div "$ 40" at bounding box center [1171, 177] width 289 height 45
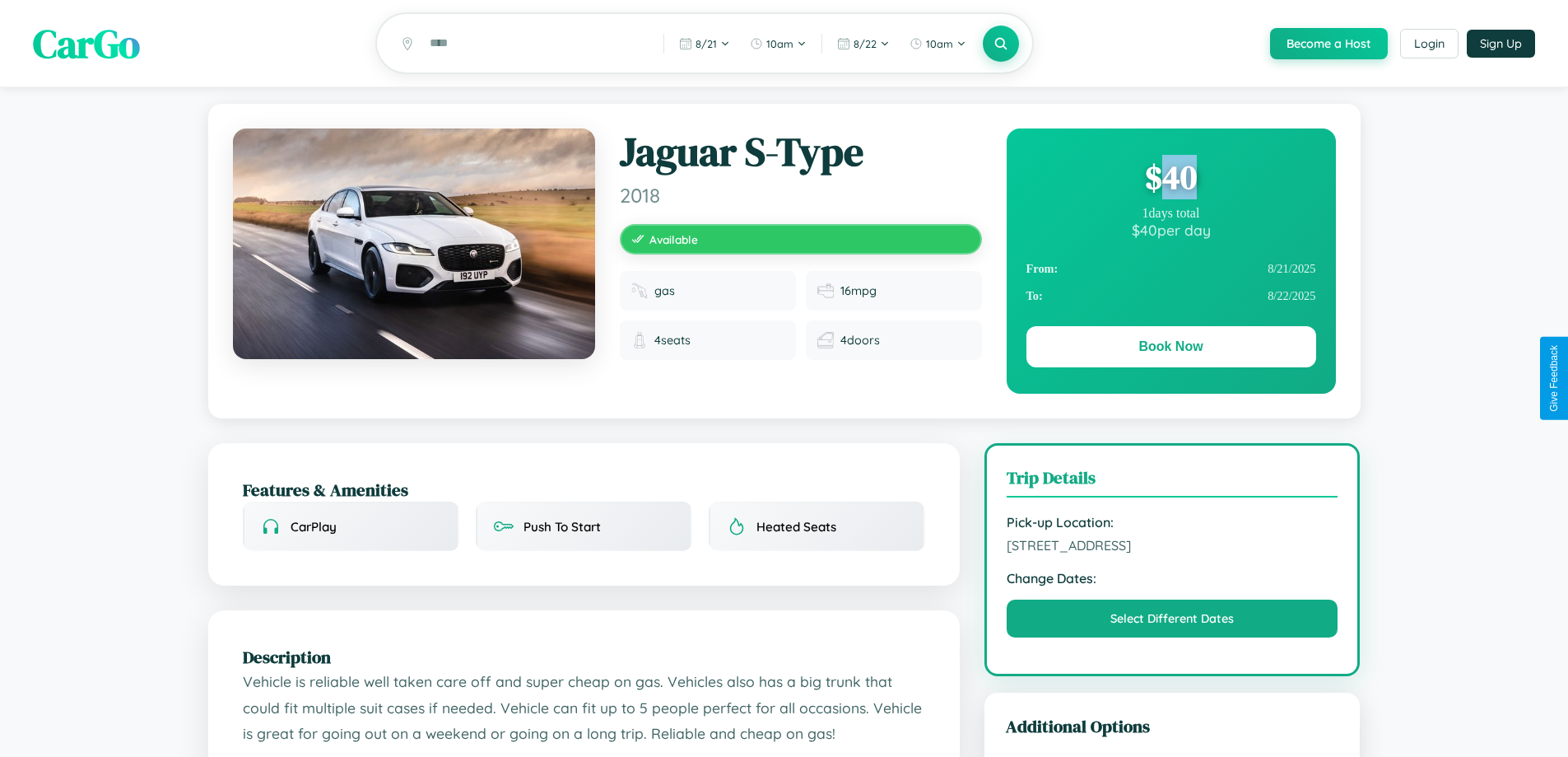
click at [1171, 179] on div "$ 40" at bounding box center [1171, 177] width 289 height 45
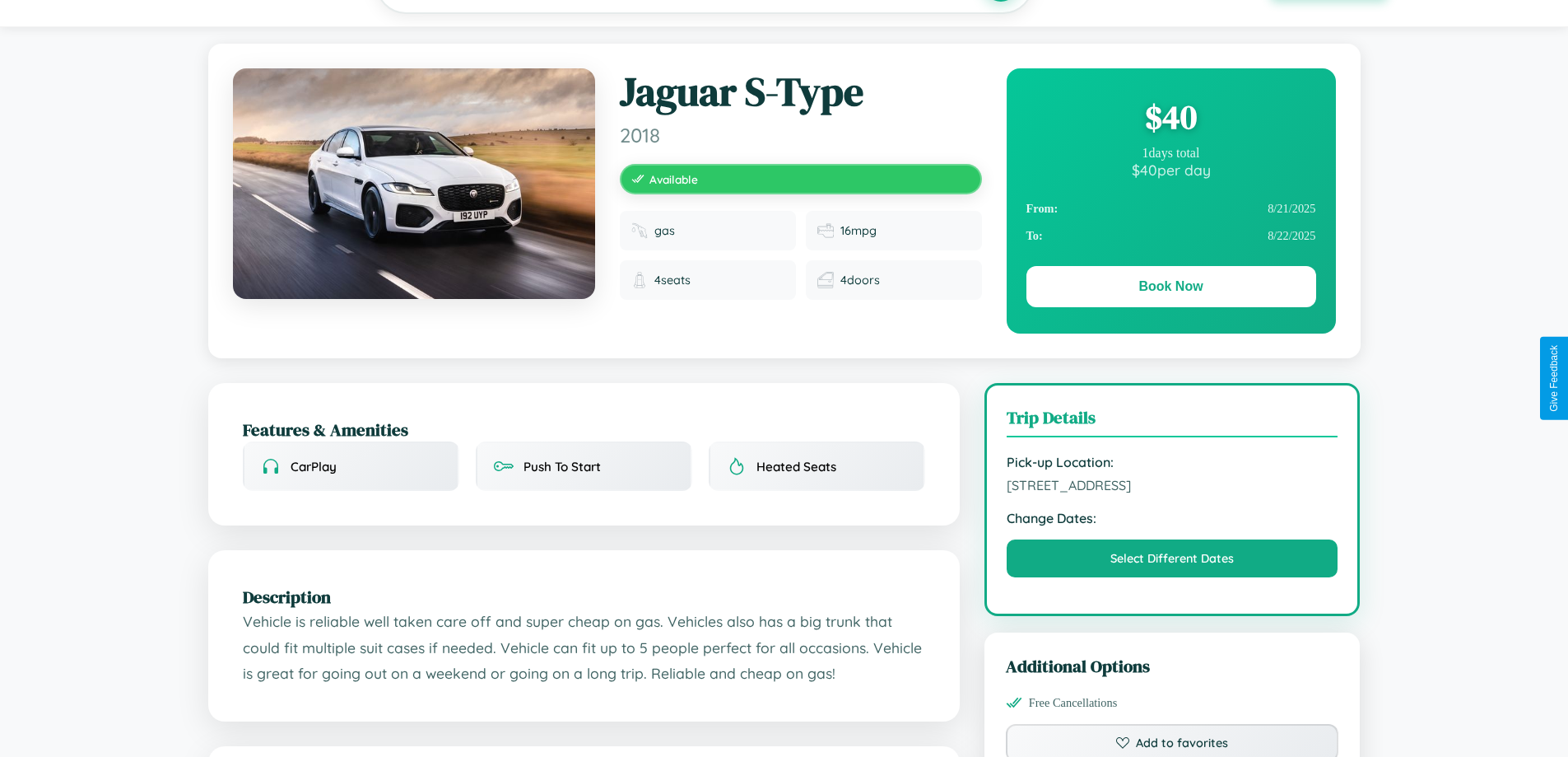
scroll to position [917, 0]
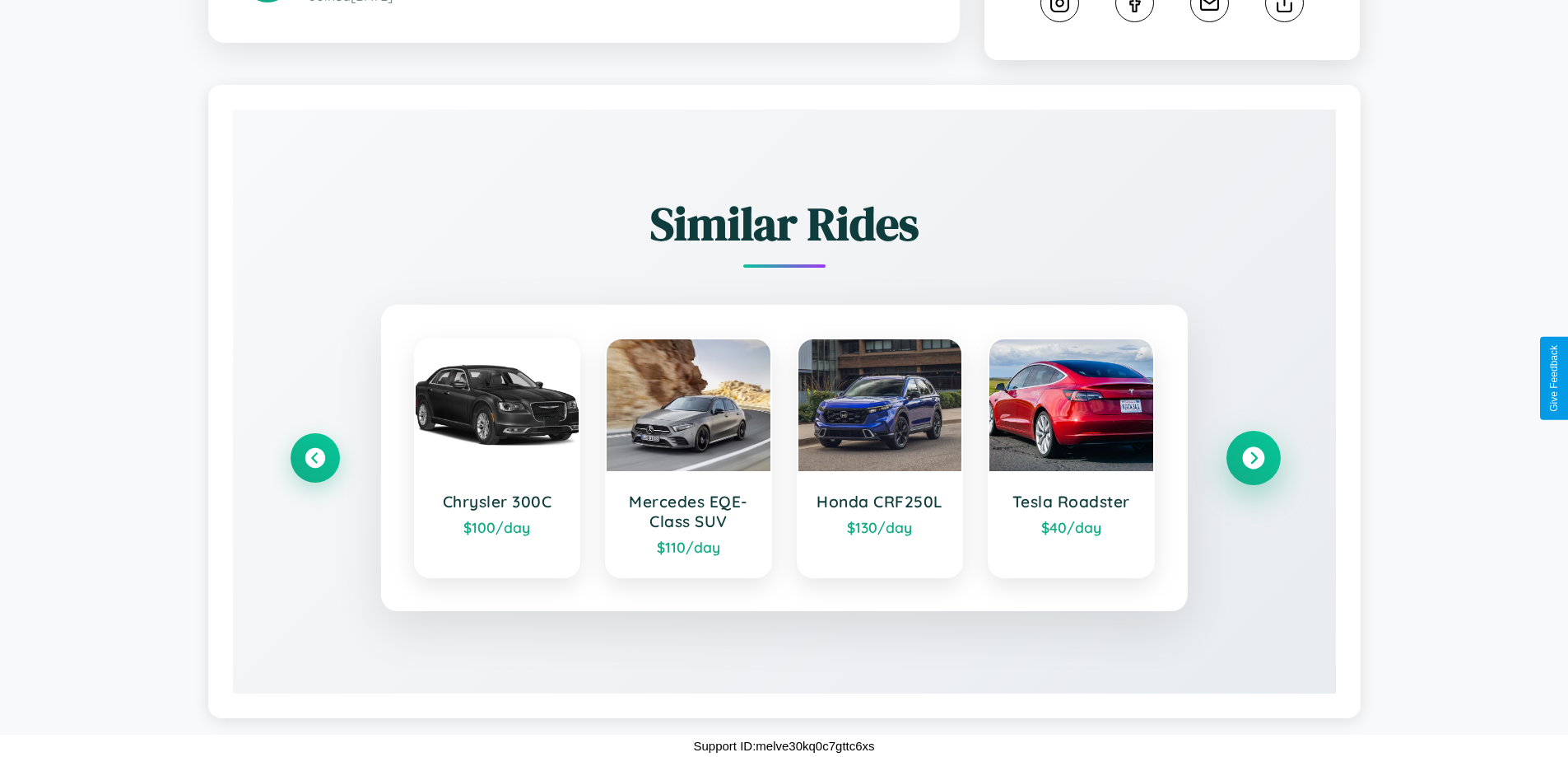
click at [1252, 458] on icon at bounding box center [1252, 458] width 22 height 22
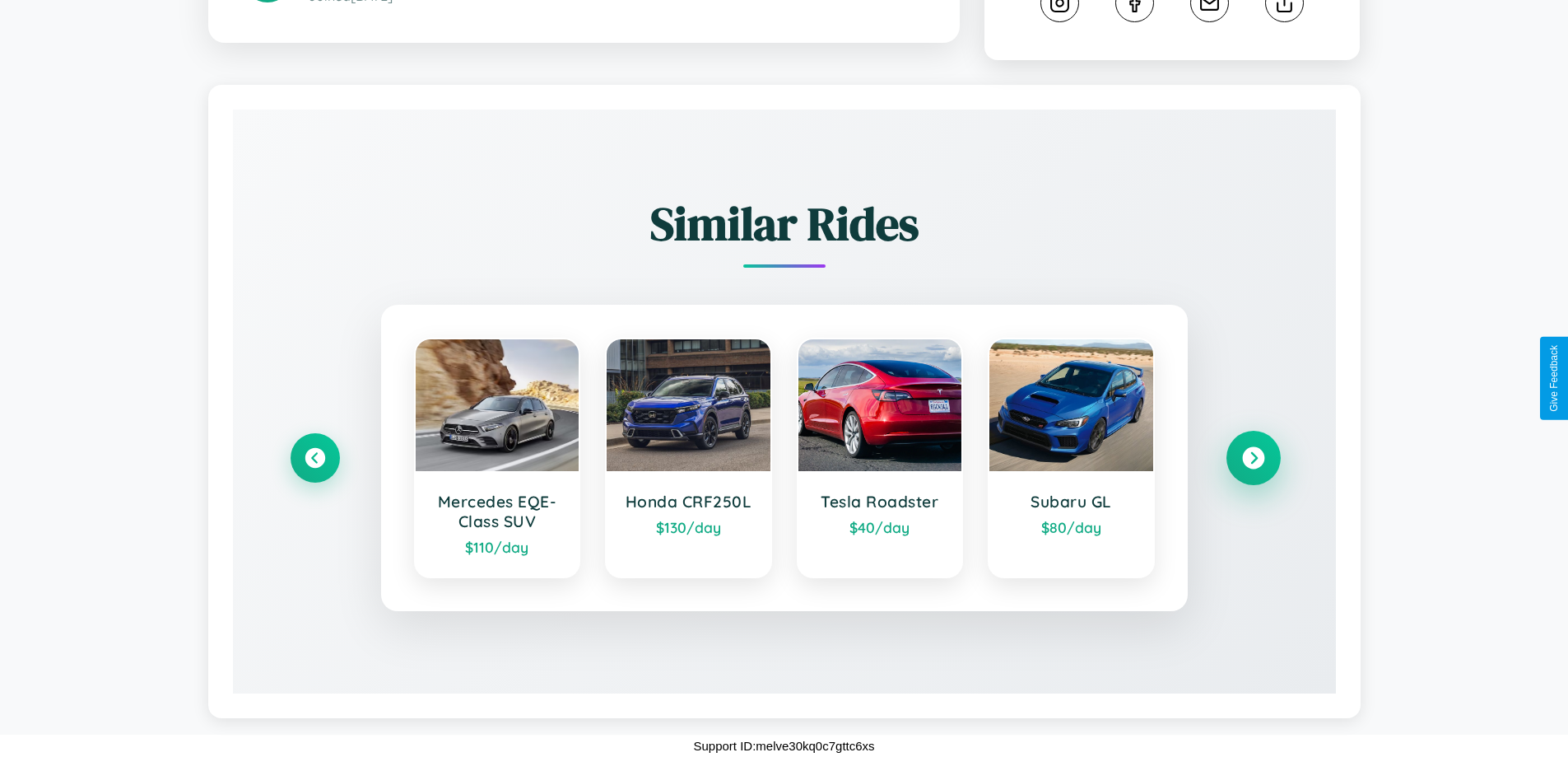
click at [1252, 458] on icon at bounding box center [1252, 458] width 22 height 22
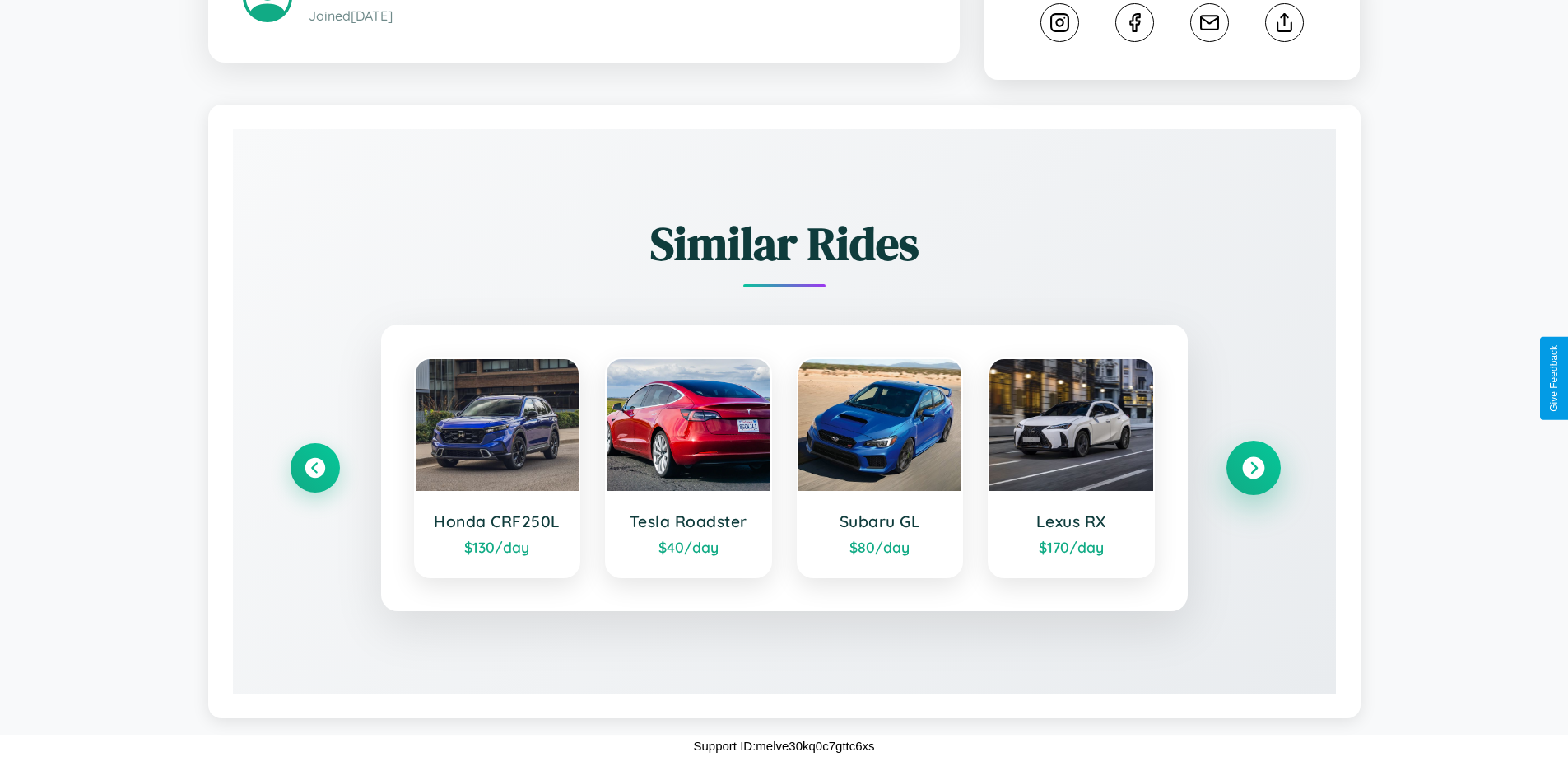
scroll to position [896, 0]
click at [315, 468] on icon at bounding box center [315, 468] width 22 height 22
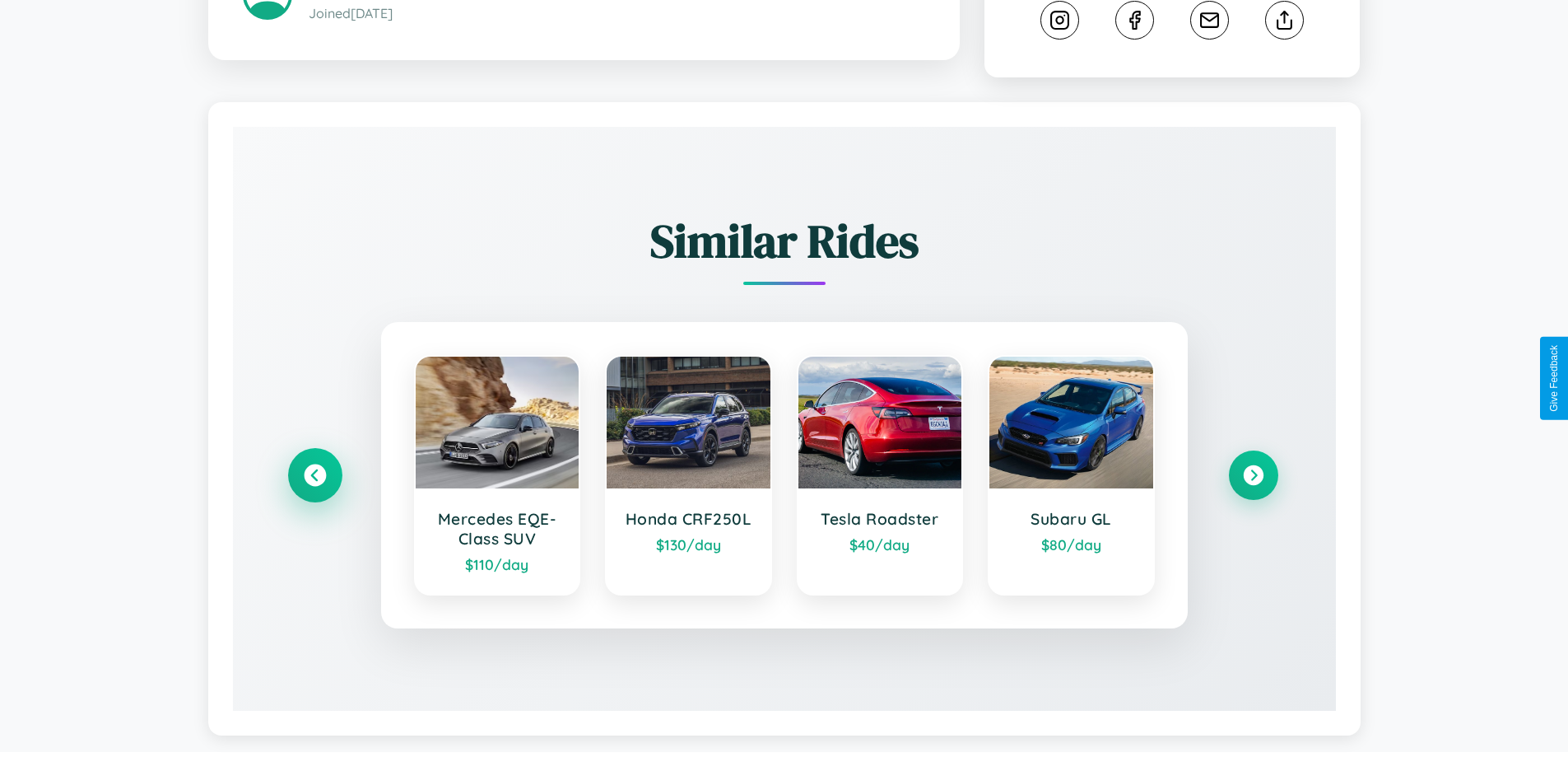
click at [315, 477] on icon at bounding box center [315, 475] width 22 height 22
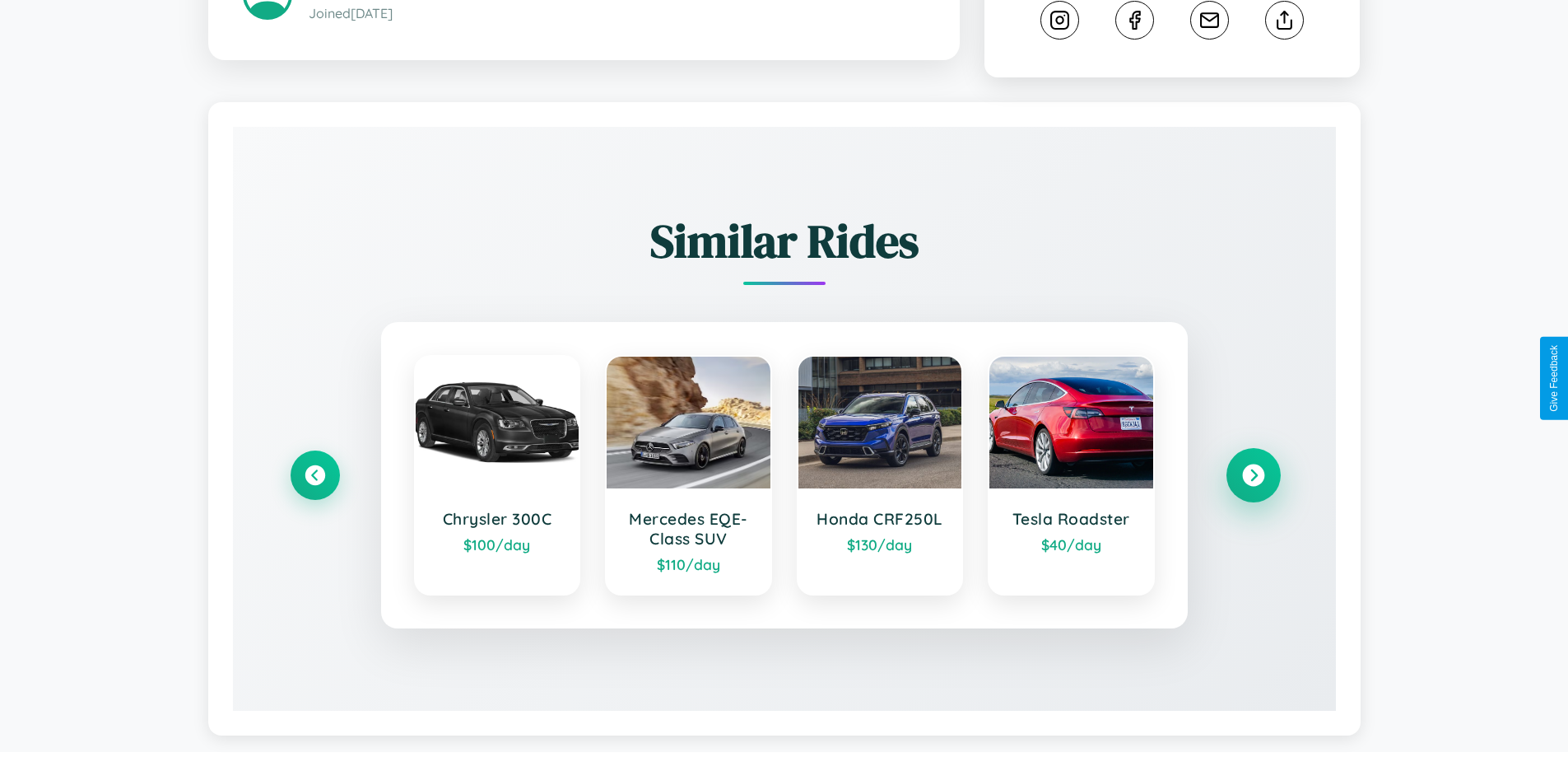
click at [1252, 477] on icon at bounding box center [1252, 475] width 22 height 22
